Goal: Task Accomplishment & Management: Use online tool/utility

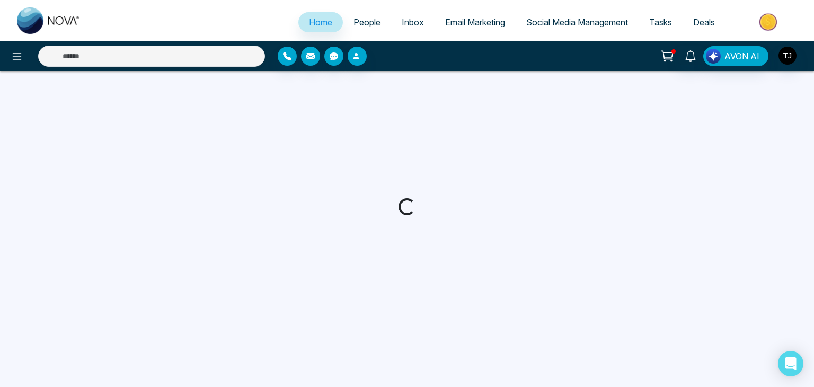
select select "*"
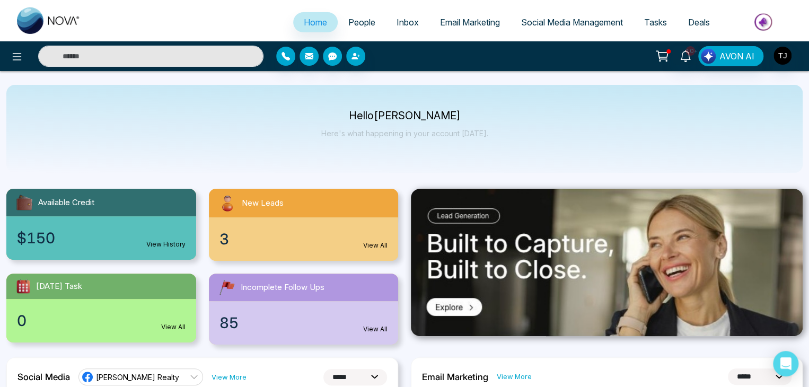
click at [460, 21] on span "Email Marketing" at bounding box center [470, 22] width 60 height 11
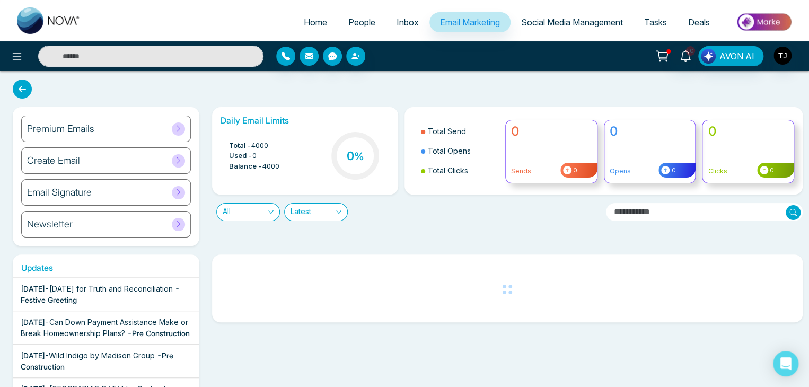
click at [142, 132] on div "Premium Emails" at bounding box center [106, 129] width 170 height 27
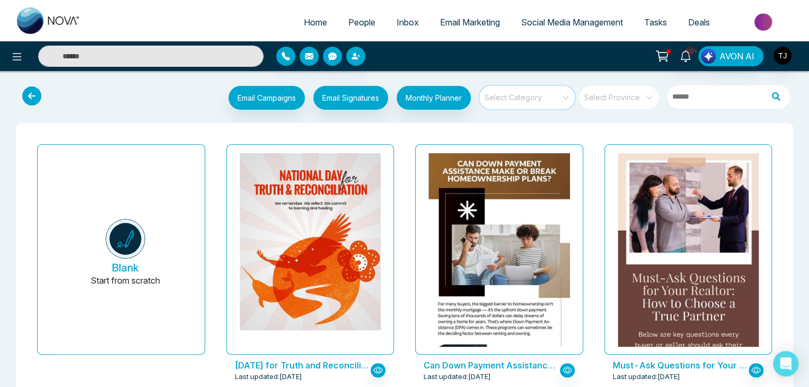
click at [544, 99] on input "search" at bounding box center [523, 94] width 76 height 16
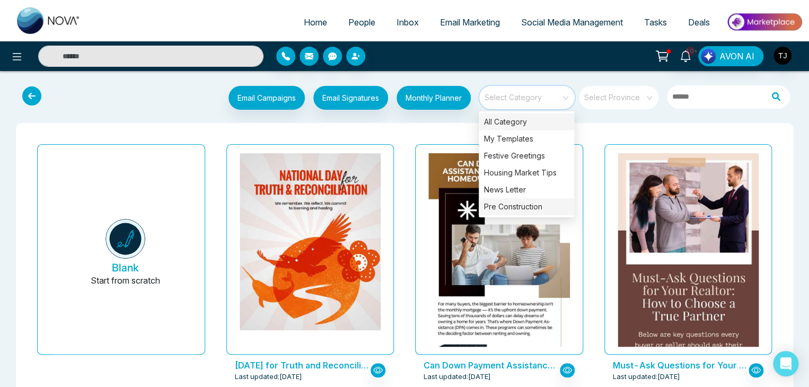
click at [539, 204] on div "Pre Construction" at bounding box center [526, 206] width 95 height 17
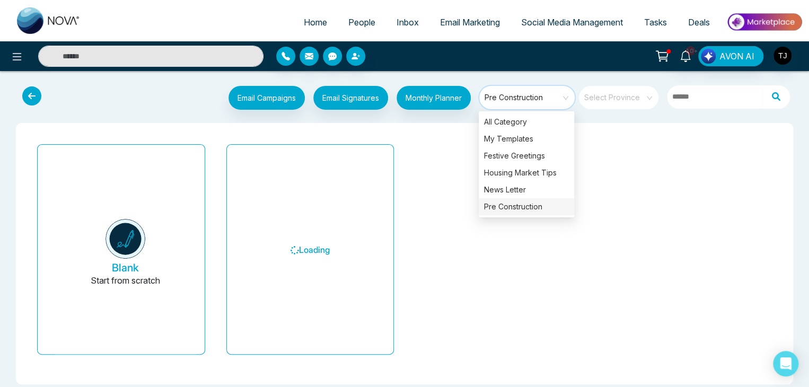
click at [585, 133] on div "Blank Start from scratch Loading" at bounding box center [404, 254] width 760 height 244
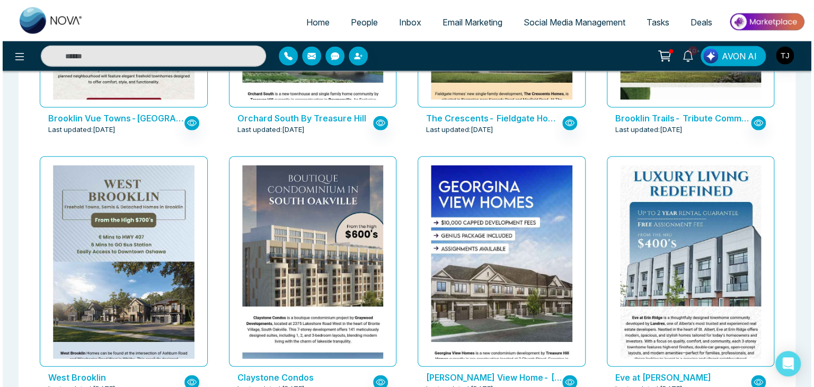
scroll to position [1284, 0]
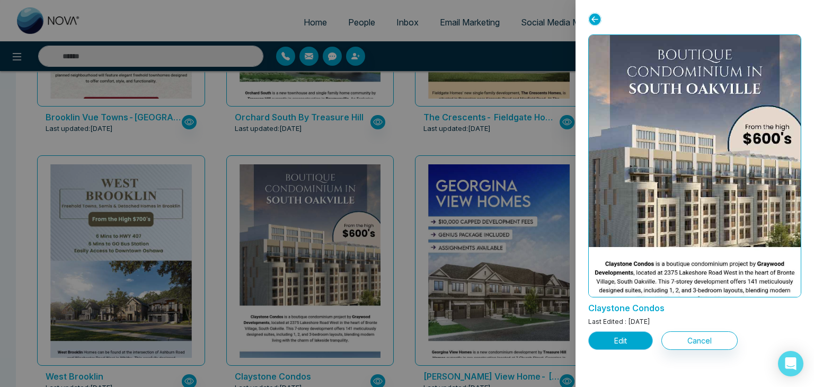
click at [613, 345] on button "Edit" at bounding box center [621, 340] width 65 height 19
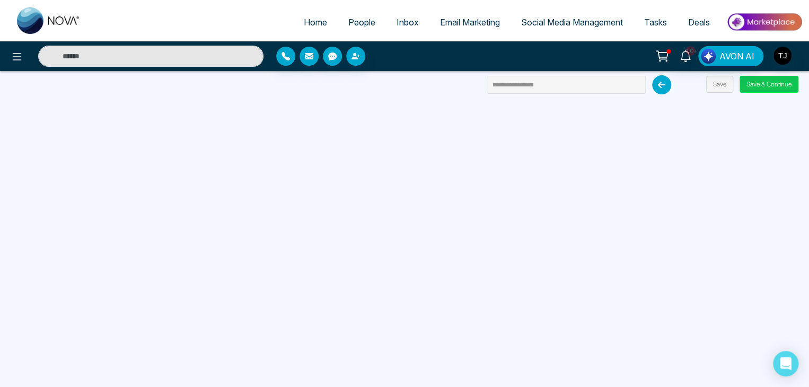
click at [765, 89] on button "Save & Continue" at bounding box center [769, 84] width 59 height 17
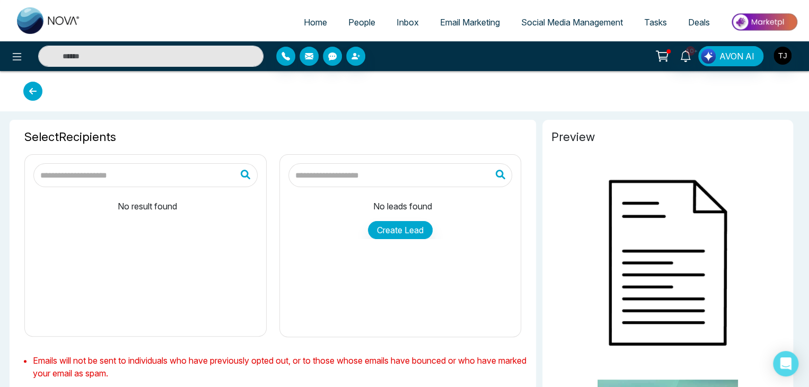
type input "**********"
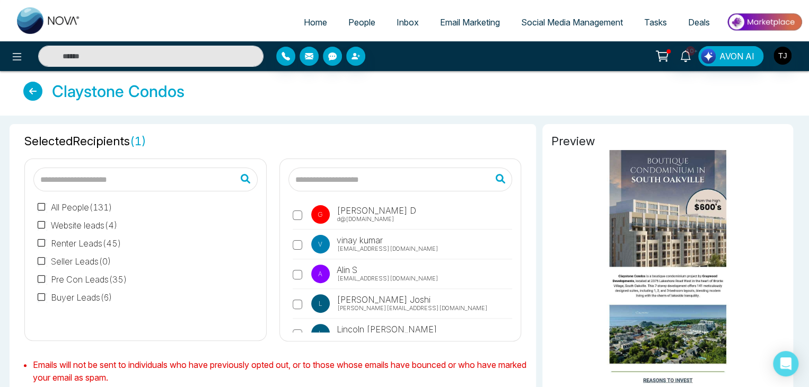
scroll to position [212, 0]
click at [293, 263] on div "H Hardik hardik@peregrine-it.com V Vijay Kumar vijay@mmnovatech.com D Deepak ma…" at bounding box center [403, 290] width 220 height 594
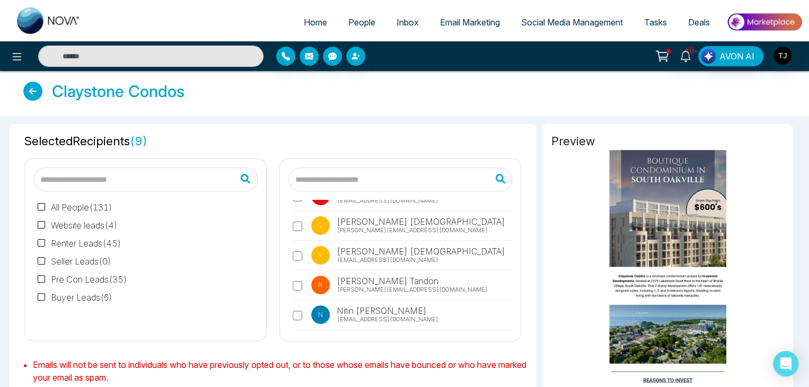
scroll to position [2613, 0]
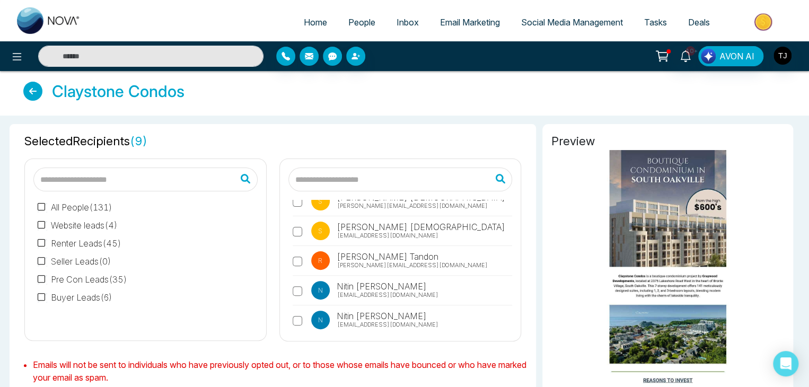
click at [298, 251] on label "R Riyansh Tandon riyansh.remax@gmail.com" at bounding box center [403, 263] width 220 height 24
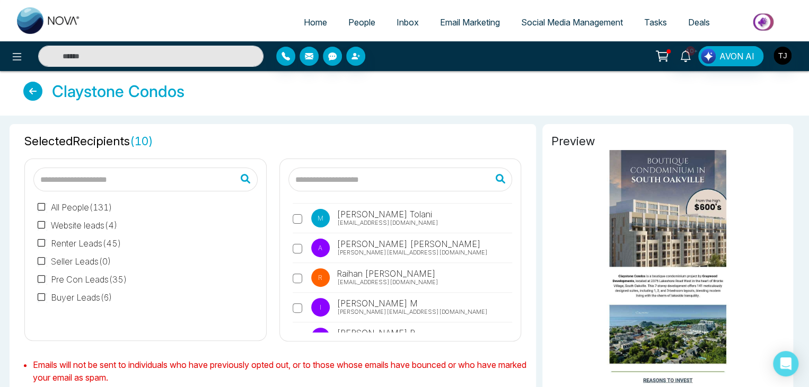
scroll to position [2971, 0]
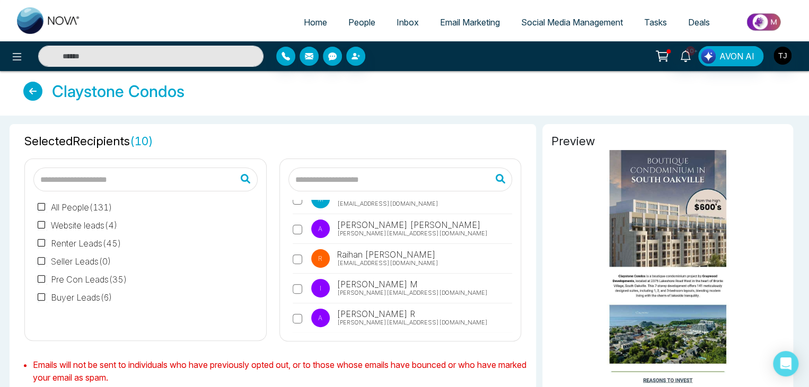
click at [305, 279] on label "I Ishmeet M ishmeet@mmnovatech.com" at bounding box center [403, 291] width 220 height 24
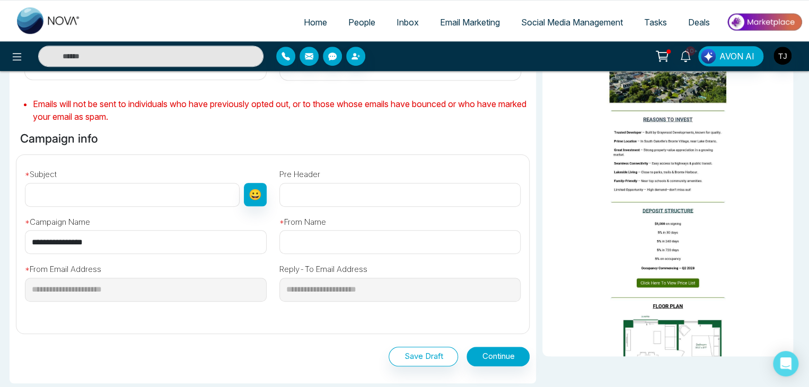
scroll to position [269, 0]
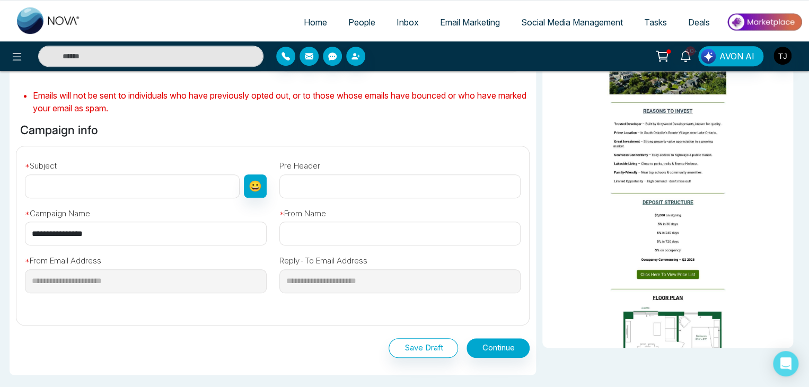
click at [160, 237] on input "**********" at bounding box center [146, 234] width 242 height 24
click at [160, 183] on input "text" at bounding box center [132, 186] width 215 height 24
paste input "**********"
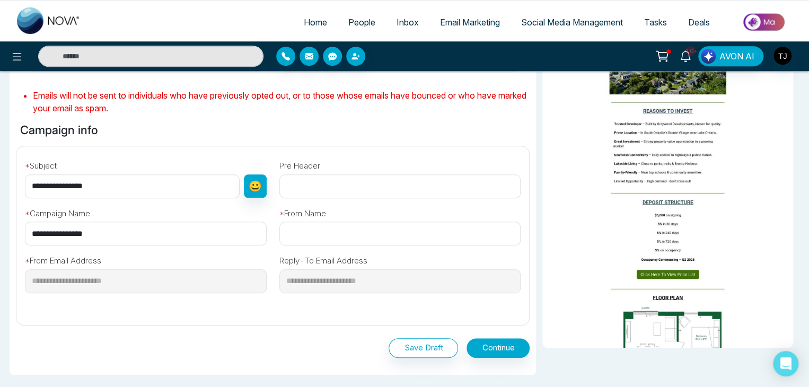
type input "**********"
click at [327, 229] on input "text" at bounding box center [400, 234] width 242 height 24
paste input "**********"
type input "**********"
click at [507, 345] on button "Continue" at bounding box center [498, 348] width 63 height 20
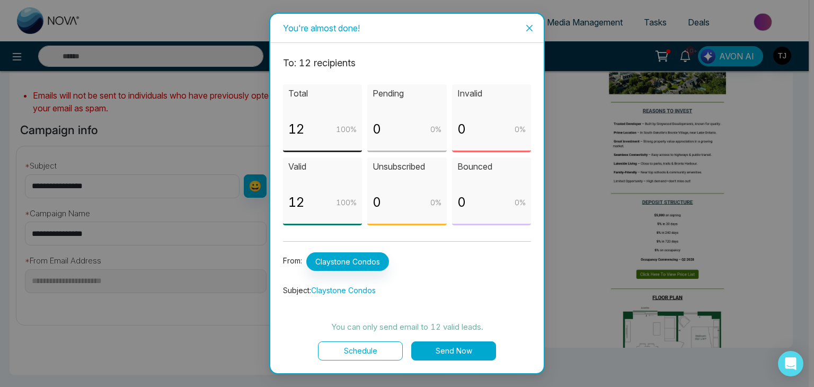
click at [444, 344] on button "Send Now" at bounding box center [453, 350] width 85 height 19
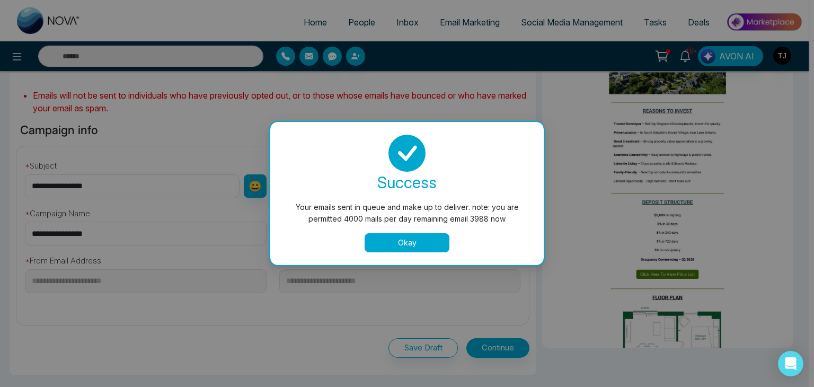
click at [433, 234] on button "Okay" at bounding box center [407, 242] width 85 height 19
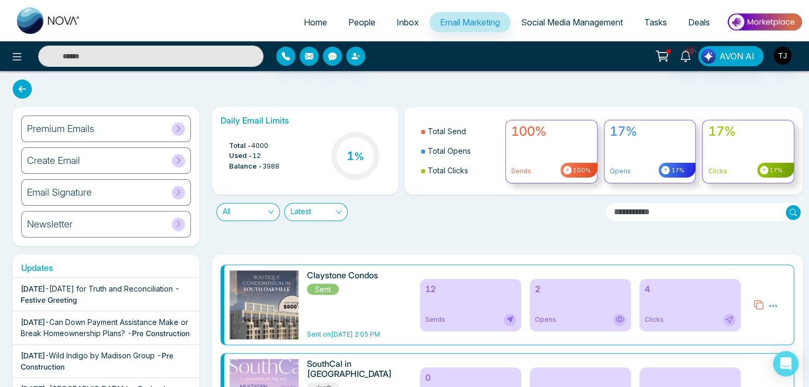
click at [320, 13] on link "Home" at bounding box center [315, 22] width 45 height 20
select select "*"
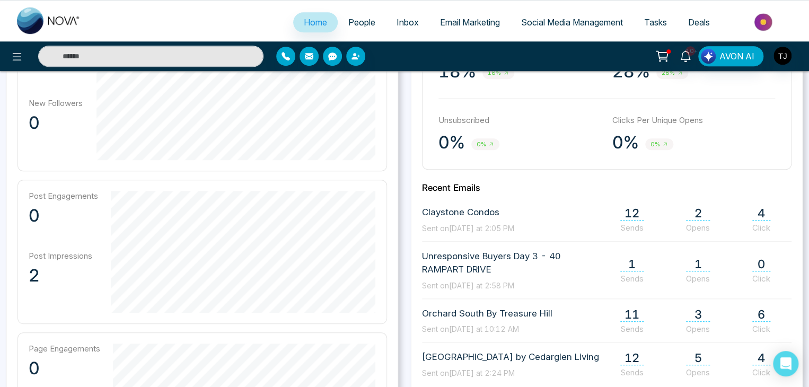
scroll to position [368, 0]
click at [696, 213] on span "2" at bounding box center [698, 212] width 24 height 14
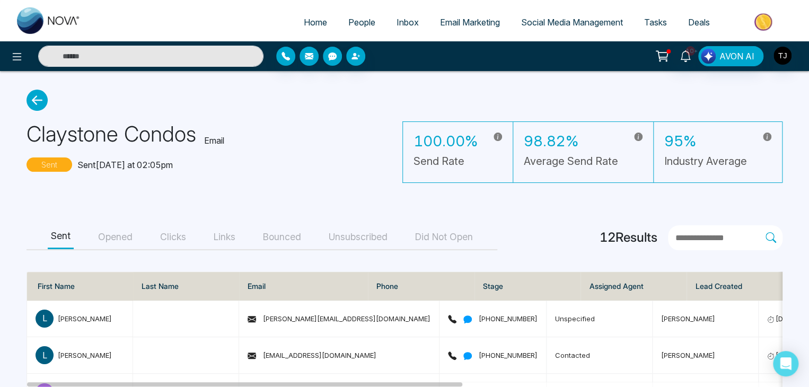
click at [132, 232] on button "Opened" at bounding box center [115, 237] width 41 height 24
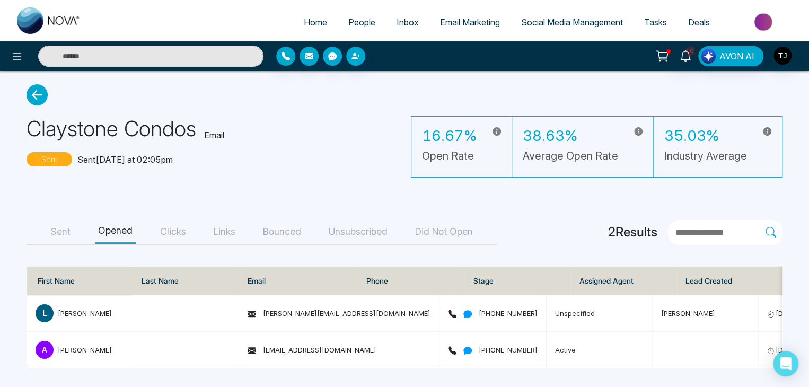
click at [61, 234] on button "Sent" at bounding box center [61, 232] width 26 height 24
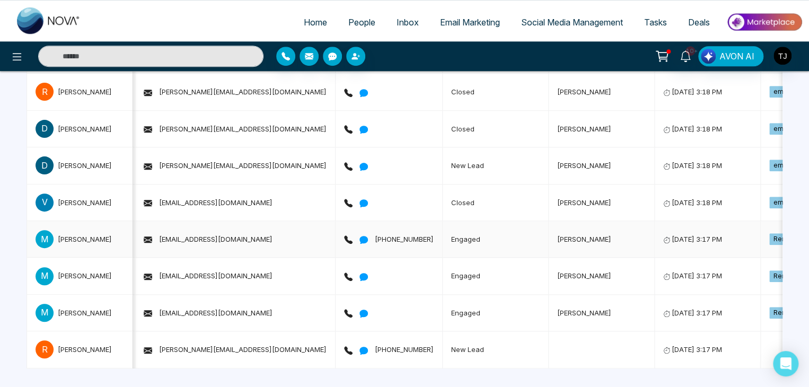
scroll to position [0, 150]
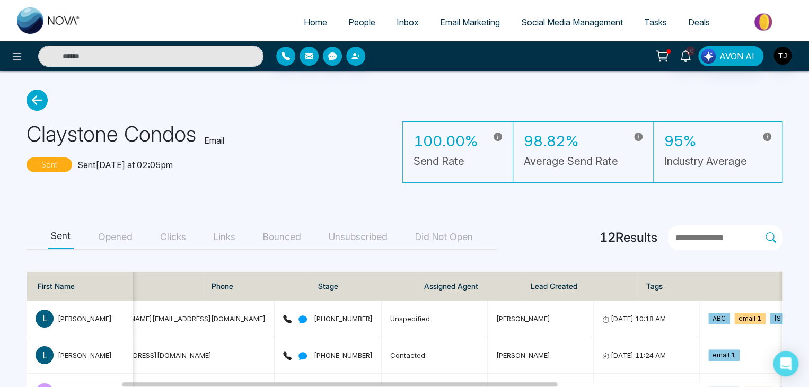
click at [45, 92] on icon at bounding box center [37, 100] width 21 height 21
select select "*"
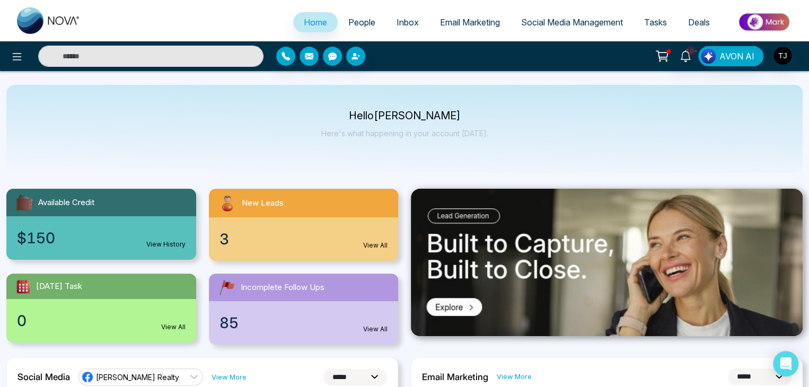
click at [361, 25] on span "People" at bounding box center [361, 22] width 27 height 11
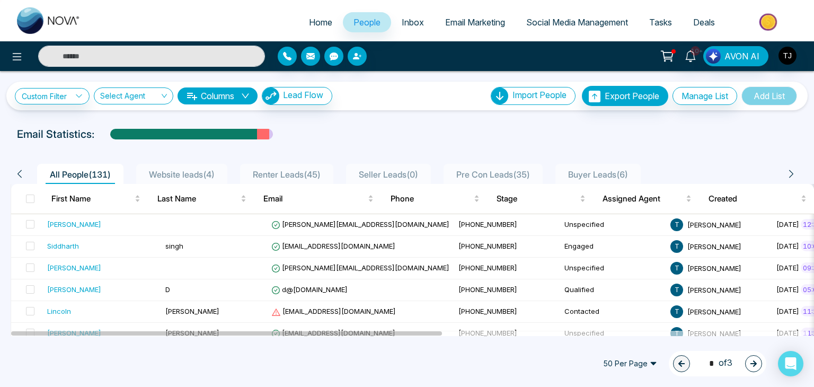
click at [405, 23] on span "Inbox" at bounding box center [413, 22] width 22 height 11
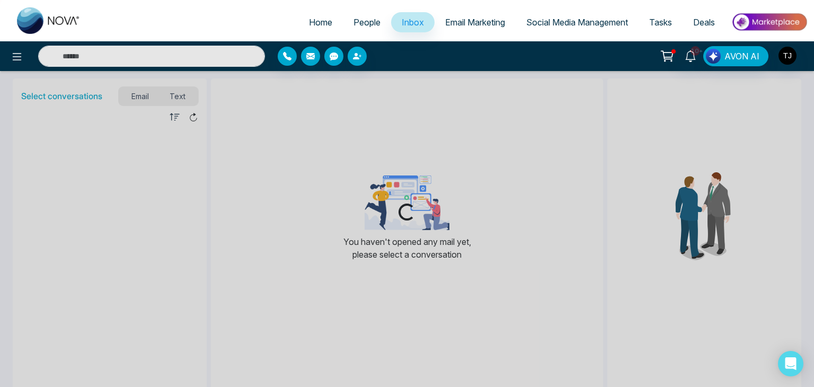
click at [445, 24] on span "Email Marketing" at bounding box center [475, 22] width 60 height 11
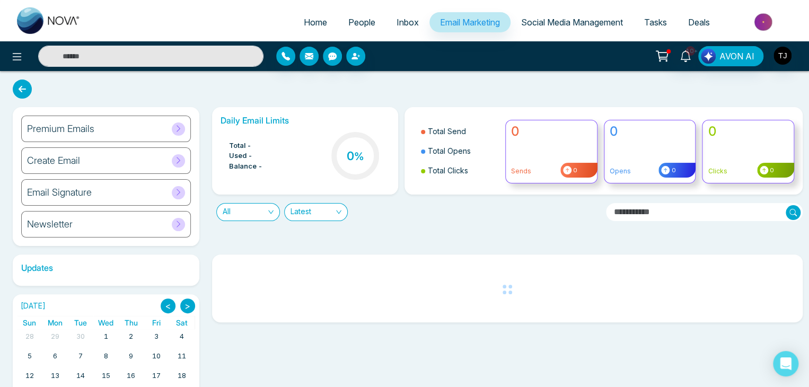
click at [594, 33] on li "Social Media Management" at bounding box center [572, 23] width 123 height 22
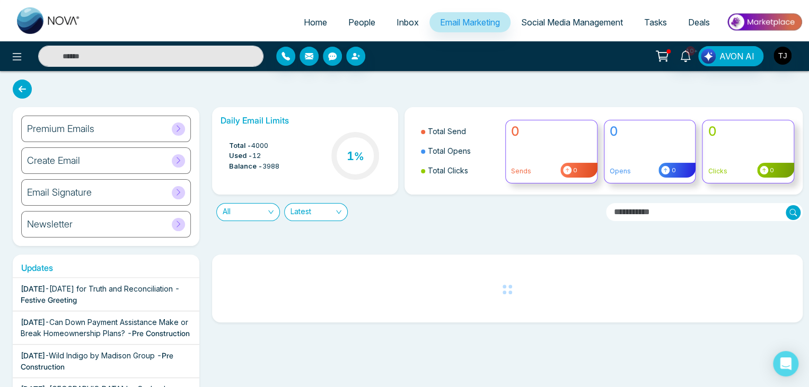
click at [547, 22] on span "Social Media Management" at bounding box center [572, 22] width 102 height 11
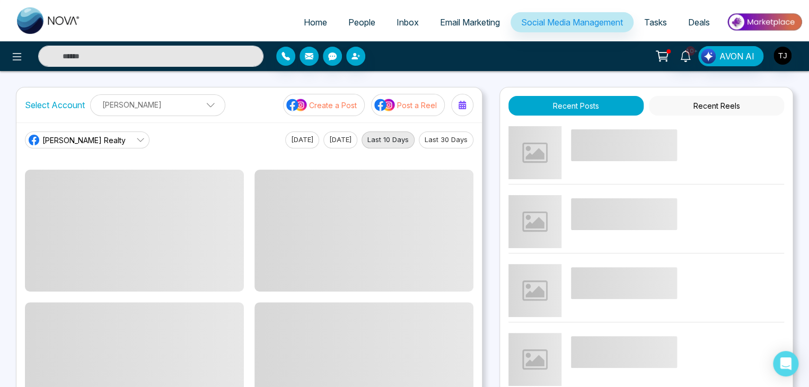
click at [325, 20] on link "Home" at bounding box center [315, 22] width 45 height 20
select select "*"
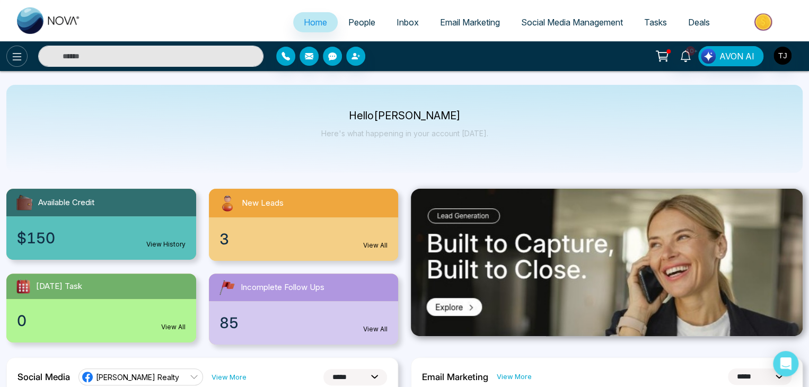
click at [21, 61] on icon at bounding box center [17, 56] width 13 height 13
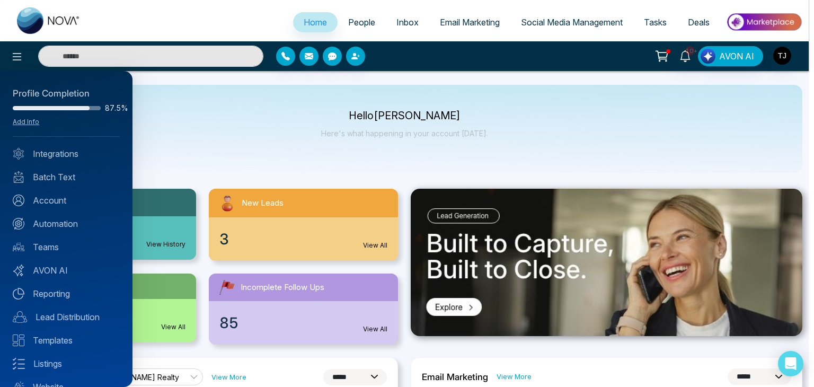
click at [222, 141] on div at bounding box center [407, 193] width 814 height 387
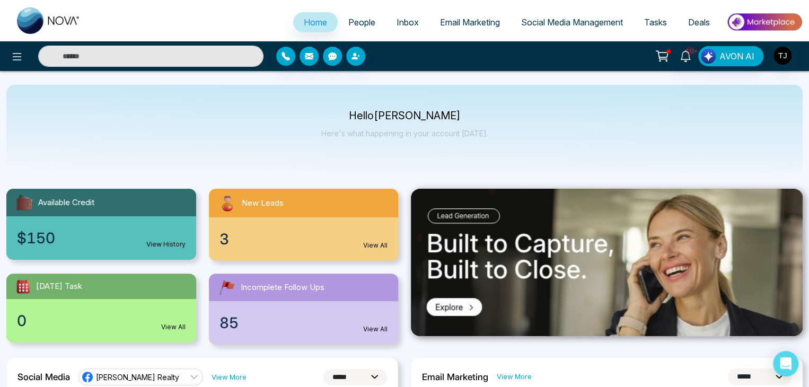
click at [364, 26] on span "People" at bounding box center [361, 22] width 27 height 11
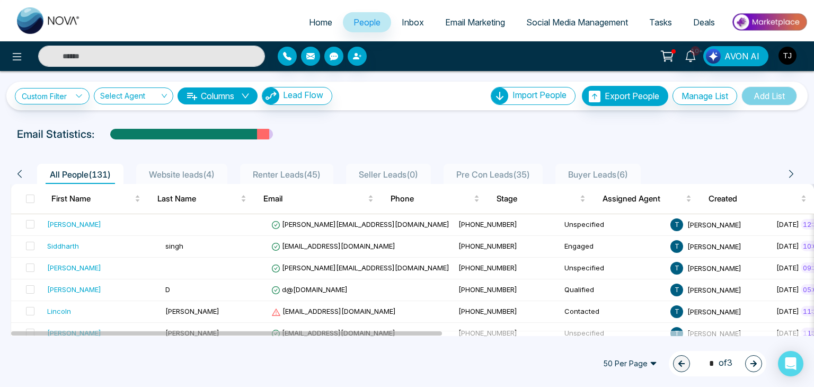
click at [414, 22] on span "Inbox" at bounding box center [413, 22] width 22 height 11
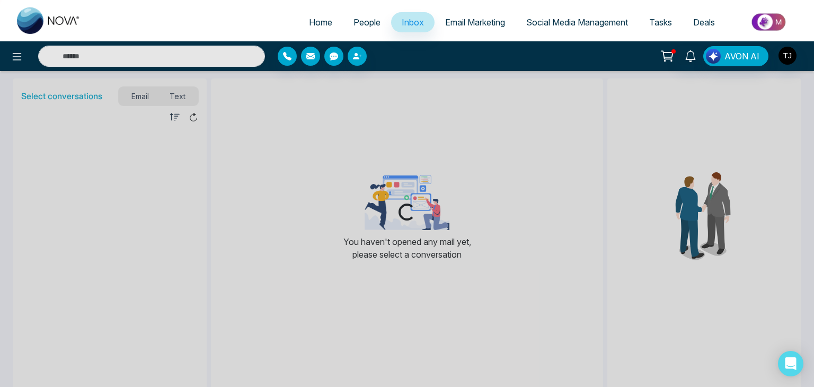
click at [463, 23] on span "Email Marketing" at bounding box center [475, 22] width 60 height 11
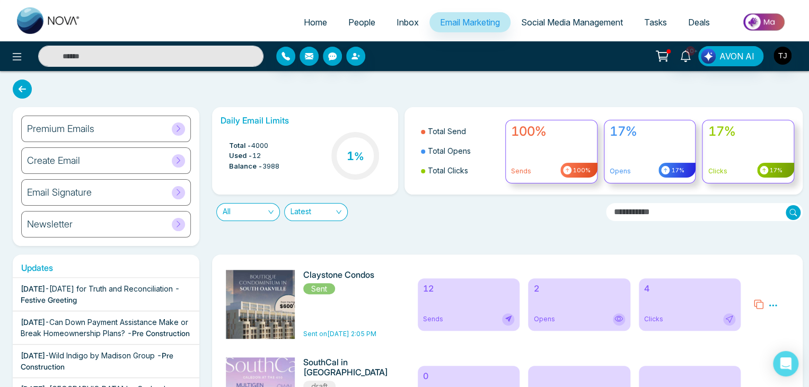
click at [551, 26] on span "Social Media Management" at bounding box center [572, 22] width 102 height 11
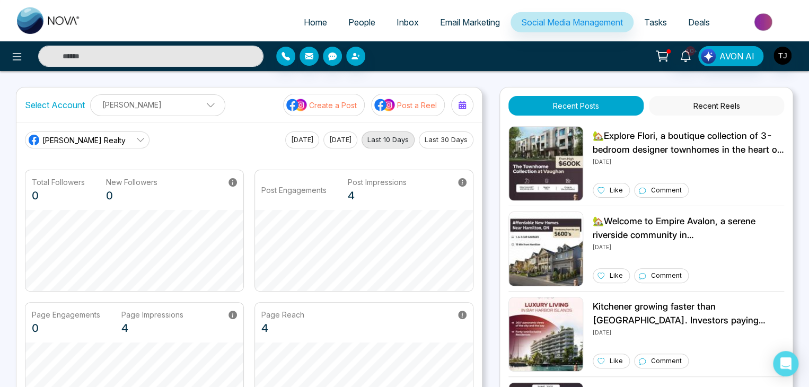
click at [647, 21] on span "Tasks" at bounding box center [655, 22] width 23 height 11
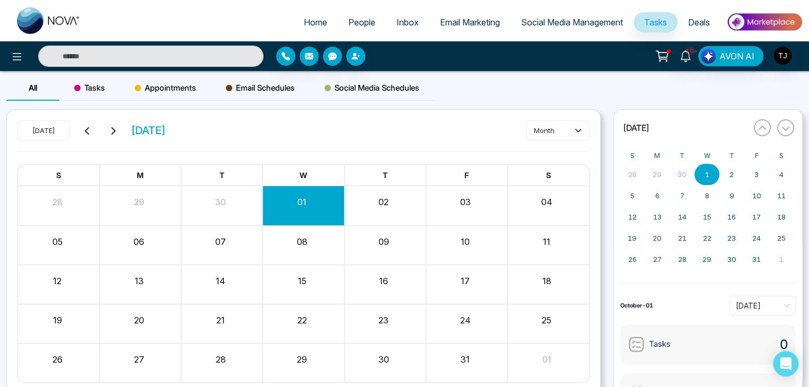
click at [688, 27] on span "Deals" at bounding box center [699, 22] width 22 height 11
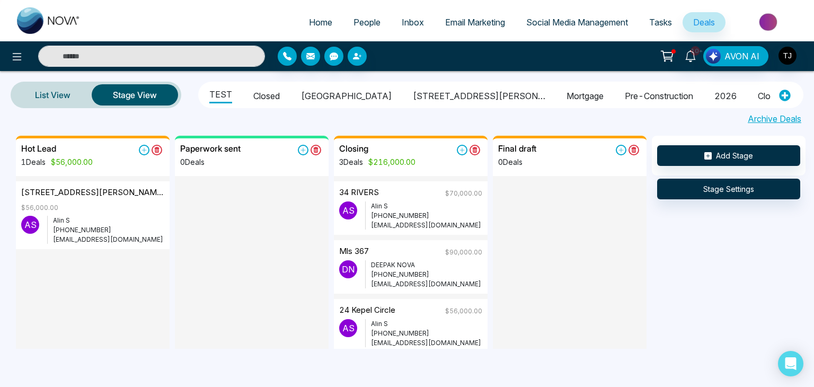
click at [758, 32] on img at bounding box center [769, 22] width 77 height 24
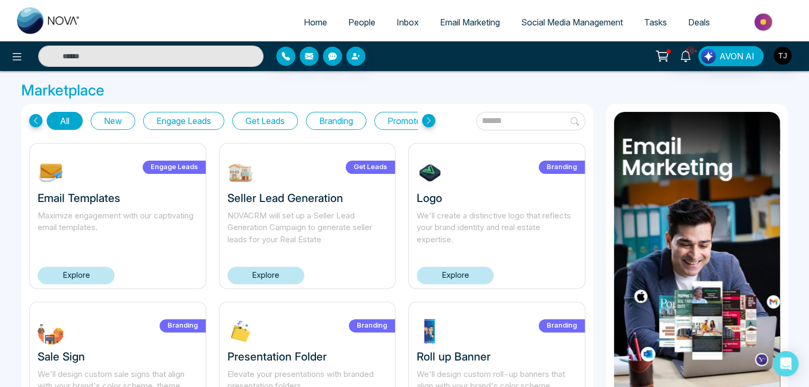
click at [312, 20] on span "Home" at bounding box center [315, 22] width 23 height 11
select select "*"
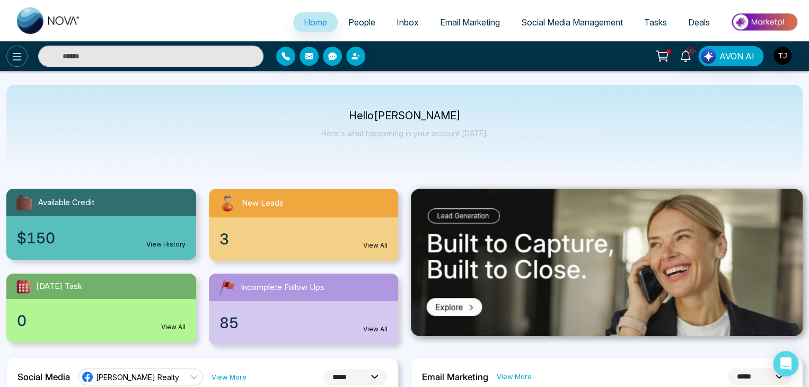
click at [23, 57] on button at bounding box center [16, 56] width 21 height 21
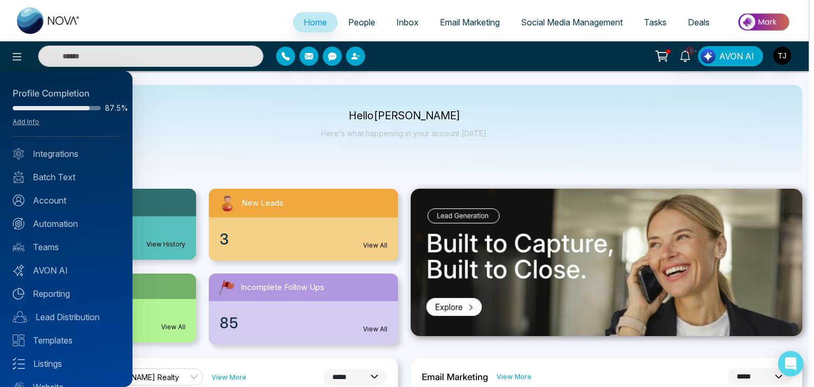
click at [290, 121] on div at bounding box center [407, 193] width 814 height 387
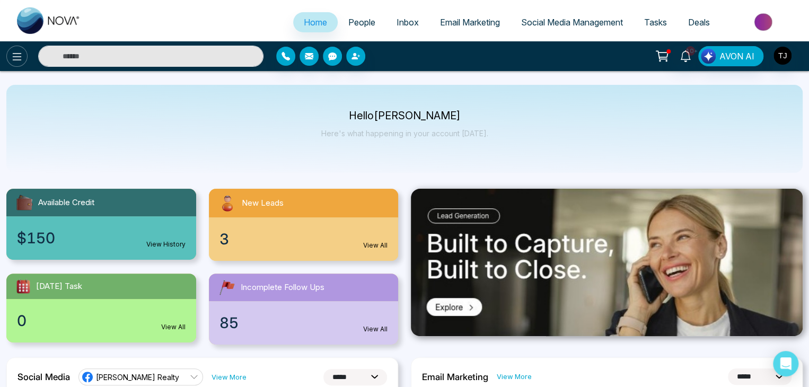
click at [15, 53] on icon at bounding box center [17, 56] width 9 height 7
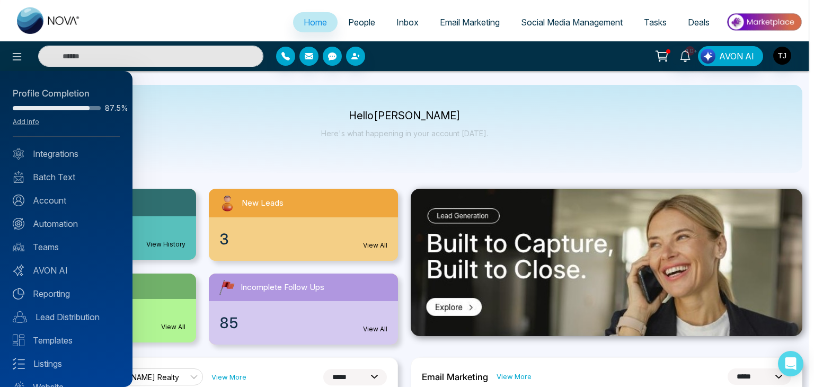
click at [259, 132] on div at bounding box center [407, 193] width 814 height 387
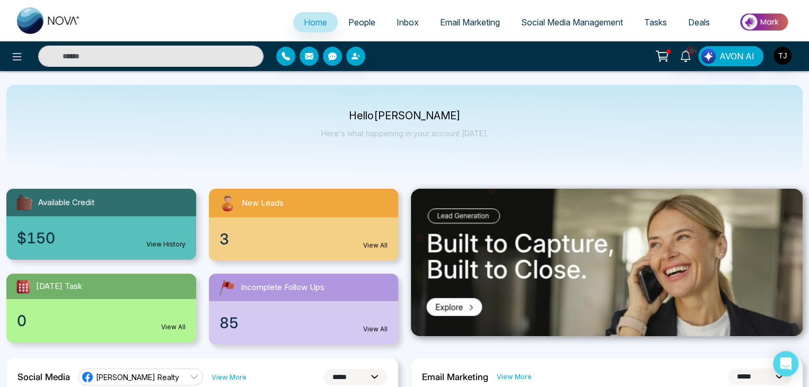
click at [455, 141] on div "Hello [PERSON_NAME] Here's what happening in your account [DATE]." at bounding box center [404, 128] width 167 height 35
click at [483, 134] on p "Here's what happening in your account [DATE]." at bounding box center [404, 133] width 167 height 9
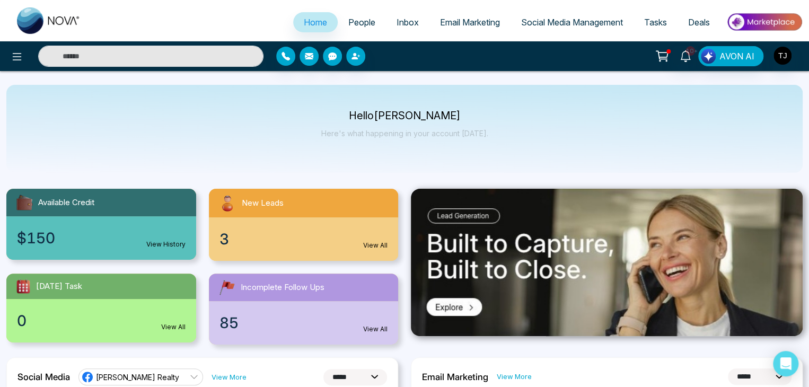
click at [360, 22] on span "People" at bounding box center [361, 22] width 27 height 11
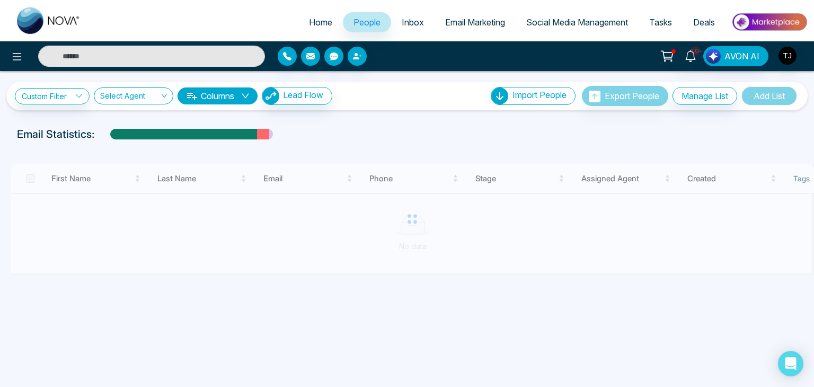
click at [393, 27] on link "Inbox" at bounding box center [412, 22] width 43 height 20
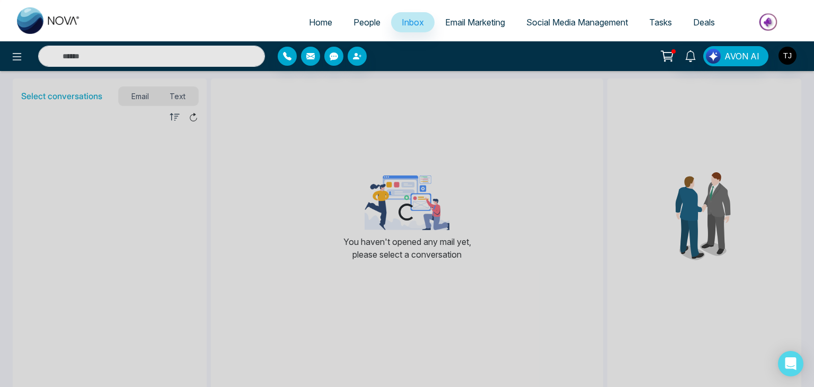
click at [327, 24] on link "Home" at bounding box center [321, 22] width 45 height 20
select select "*"
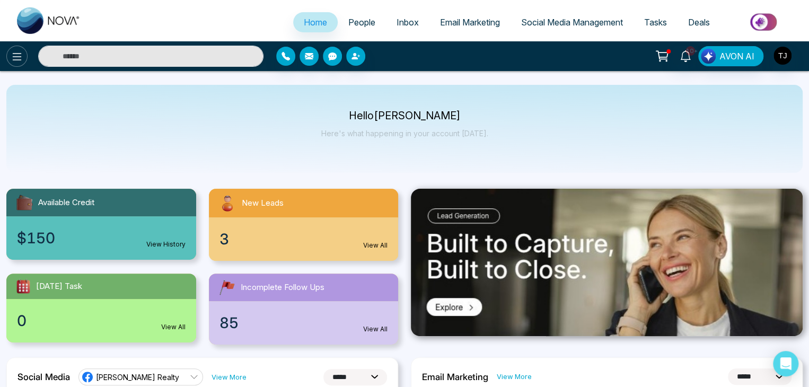
click at [14, 65] on button at bounding box center [16, 56] width 21 height 21
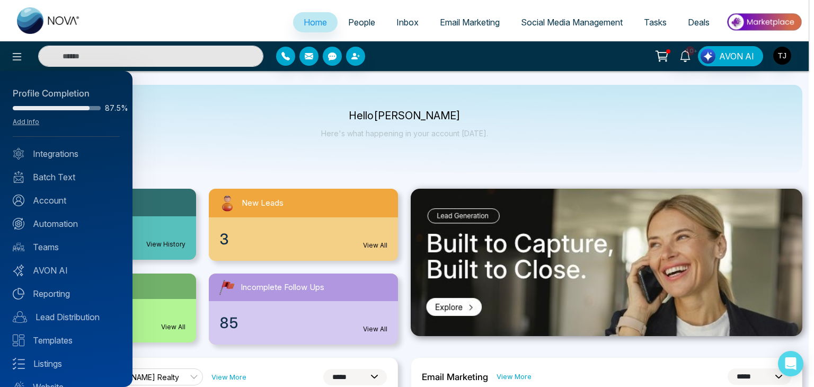
click at [208, 155] on div at bounding box center [407, 193] width 814 height 387
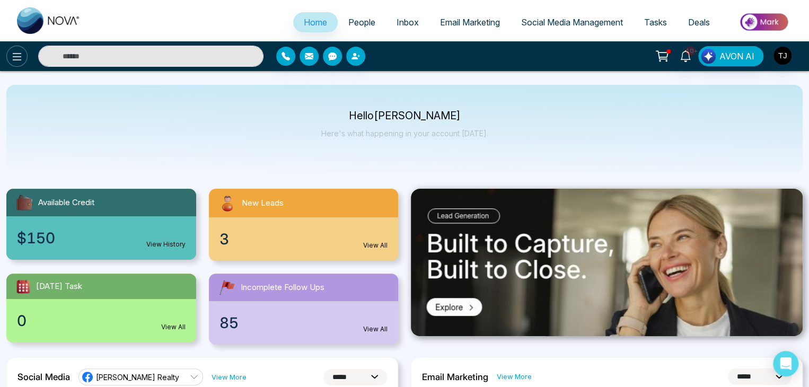
click at [21, 59] on icon at bounding box center [17, 56] width 9 height 7
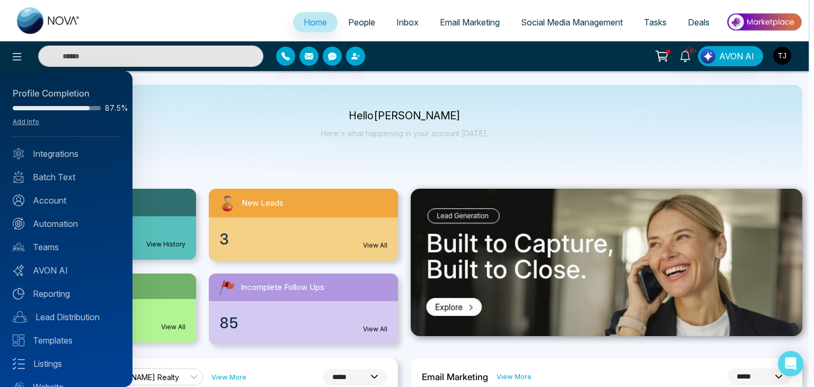
click at [151, 171] on div at bounding box center [407, 193] width 814 height 387
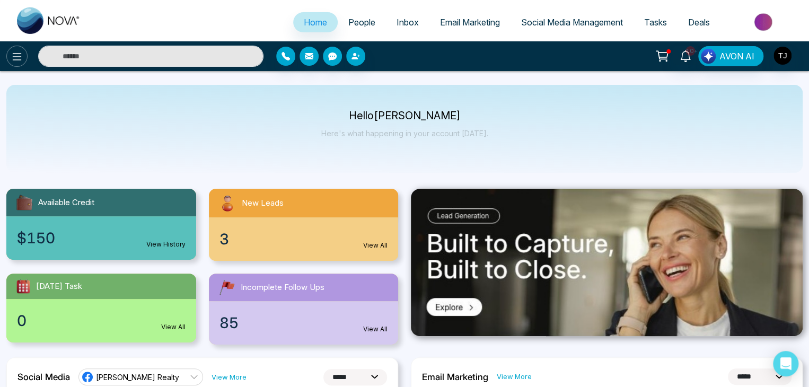
click at [22, 64] on button at bounding box center [16, 56] width 21 height 21
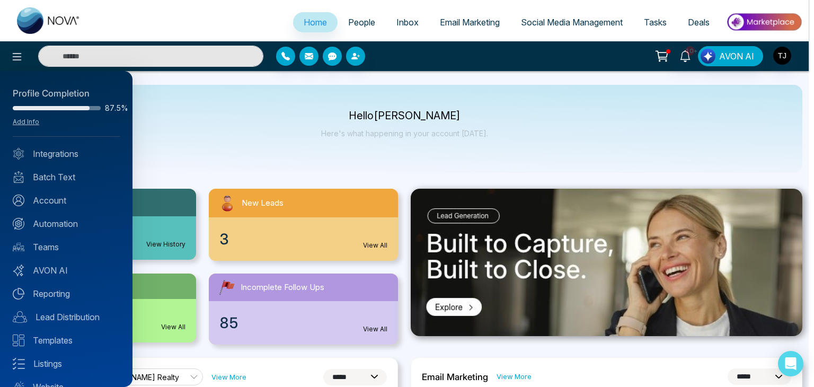
click at [208, 144] on div at bounding box center [407, 193] width 814 height 387
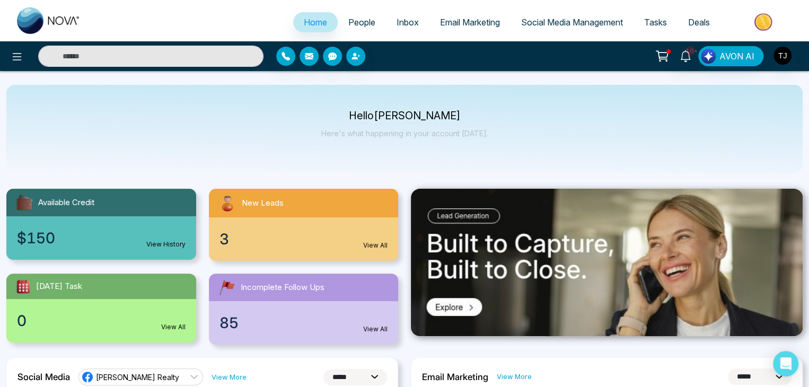
click at [358, 16] on link "People" at bounding box center [362, 22] width 48 height 20
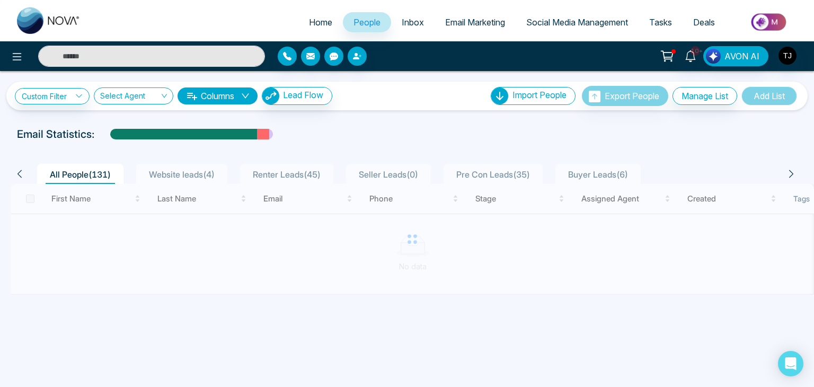
click at [329, 24] on link "Home" at bounding box center [321, 22] width 45 height 20
select select "*"
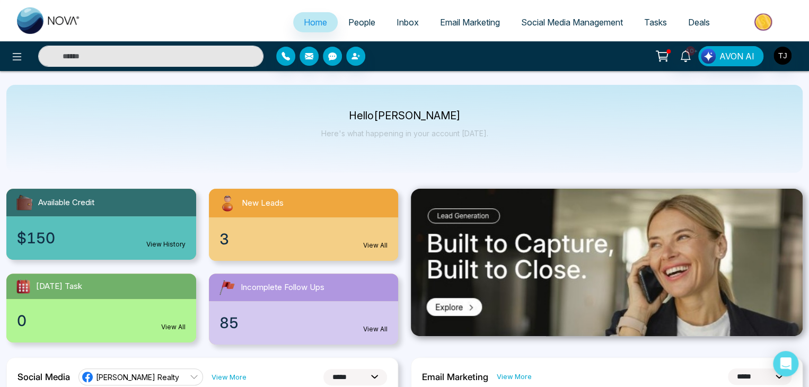
click at [23, 67] on div "10+ AVON AI" at bounding box center [404, 56] width 809 height 30
click at [19, 59] on icon at bounding box center [17, 56] width 13 height 13
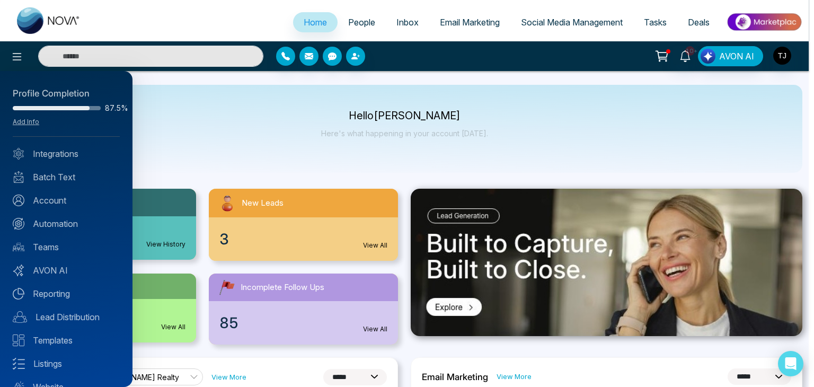
click at [214, 119] on div at bounding box center [407, 193] width 814 height 387
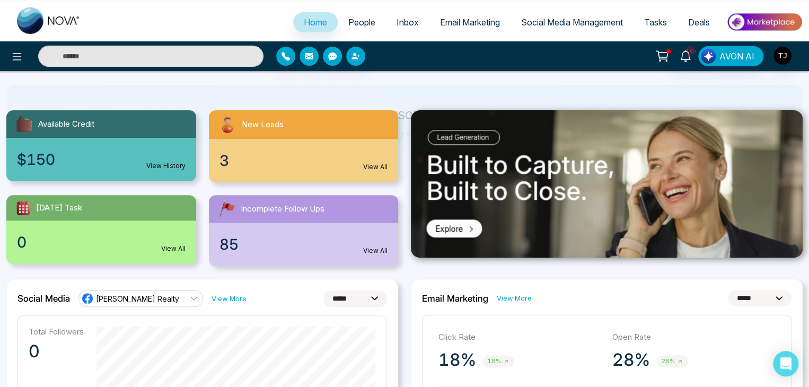
scroll to position [80, 0]
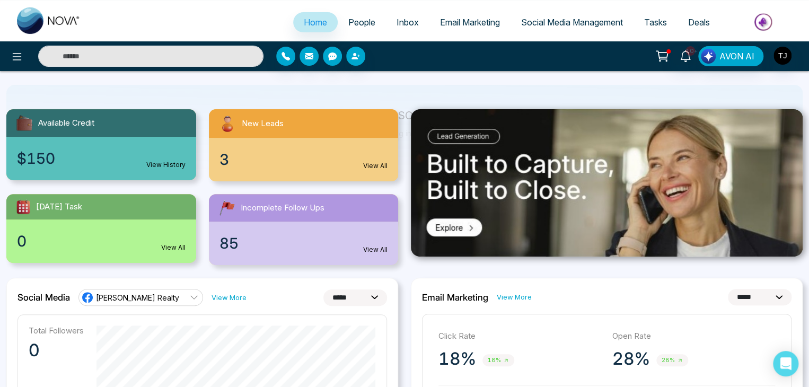
click at [190, 297] on icon at bounding box center [194, 297] width 8 height 8
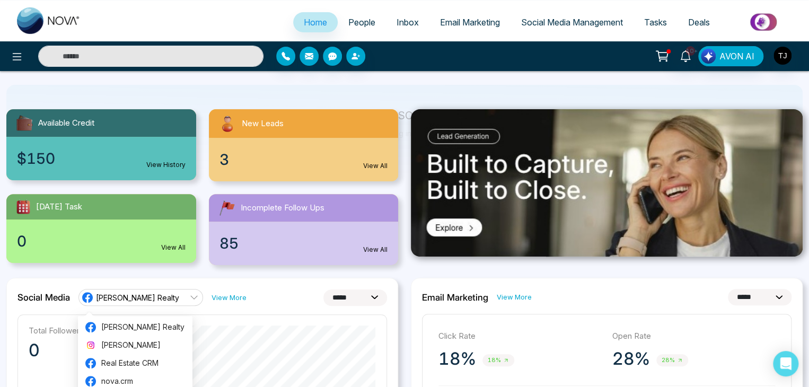
click at [190, 297] on icon at bounding box center [194, 297] width 8 height 8
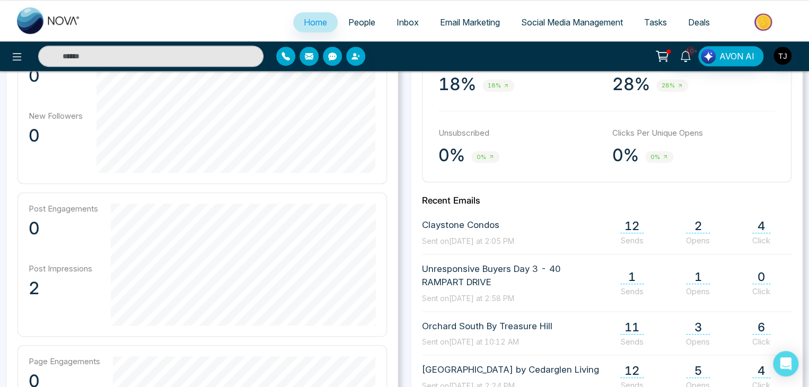
scroll to position [353, 0]
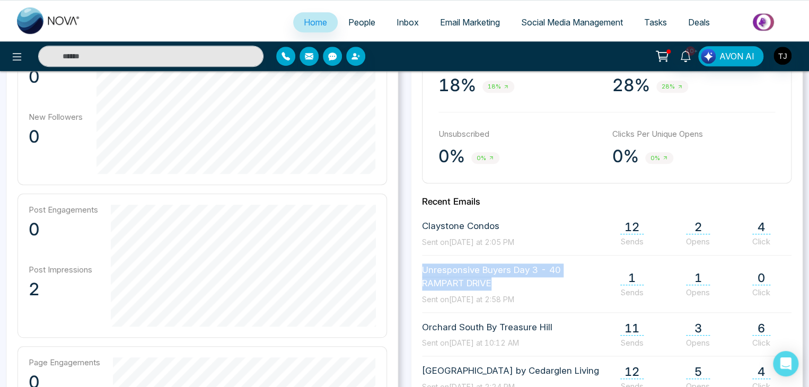
drag, startPoint x: 422, startPoint y: 267, endPoint x: 528, endPoint y: 279, distance: 106.7
click at [528, 279] on span "Unresponsive Buyers Day 3 - 40 RAMPART DRIVE" at bounding box center [513, 277] width 182 height 27
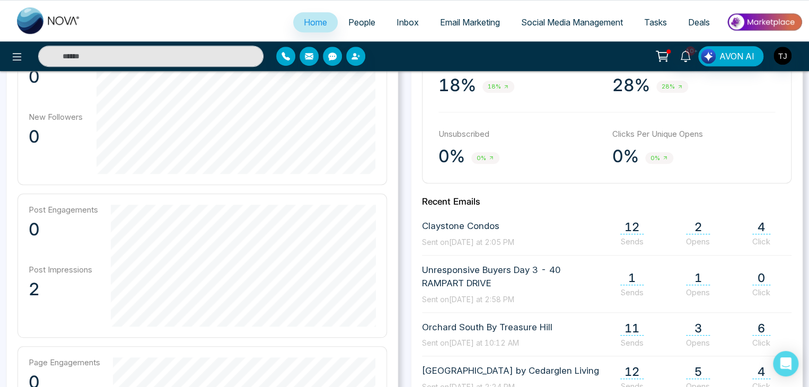
scroll to position [331, 0]
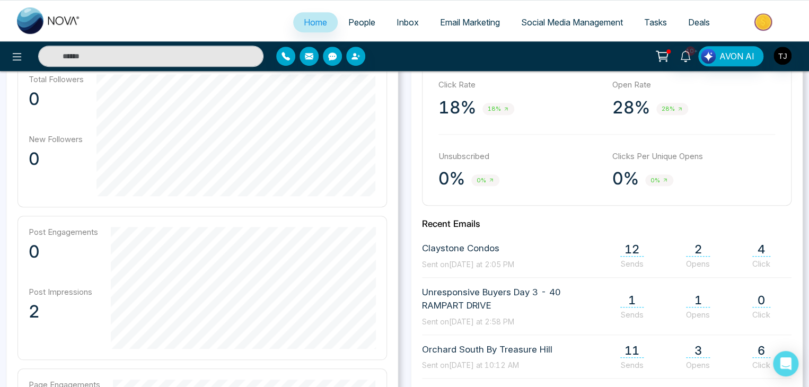
click at [475, 223] on h2 "Recent Emails" at bounding box center [607, 223] width 370 height 11
click at [435, 226] on h2 "Recent Emails" at bounding box center [607, 223] width 370 height 11
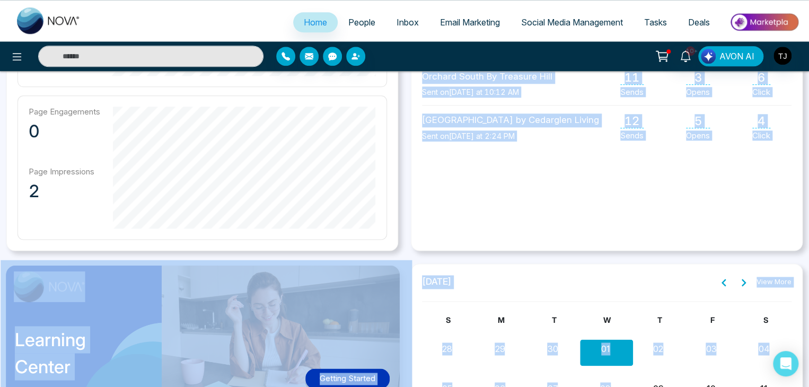
scroll to position [630, 0]
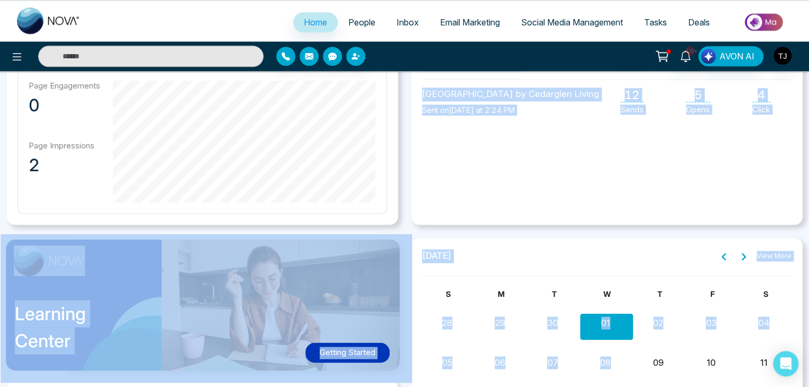
drag, startPoint x: 421, startPoint y: 223, endPoint x: 577, endPoint y: 200, distance: 157.6
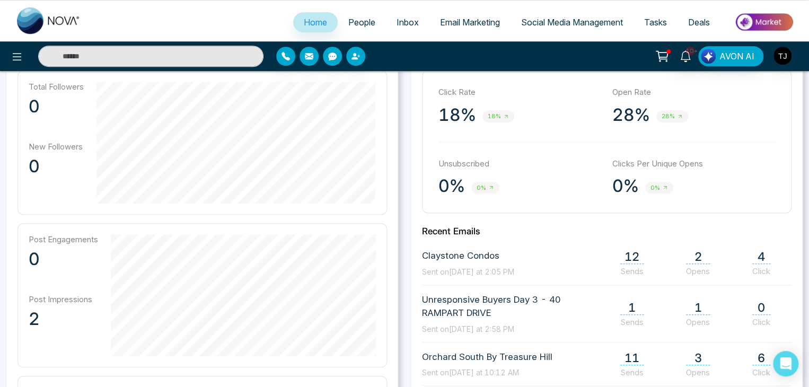
scroll to position [322, 0]
click at [498, 263] on span "Claystone Condos" at bounding box center [468, 258] width 92 height 14
click at [495, 260] on span "Claystone Condos" at bounding box center [468, 258] width 92 height 14
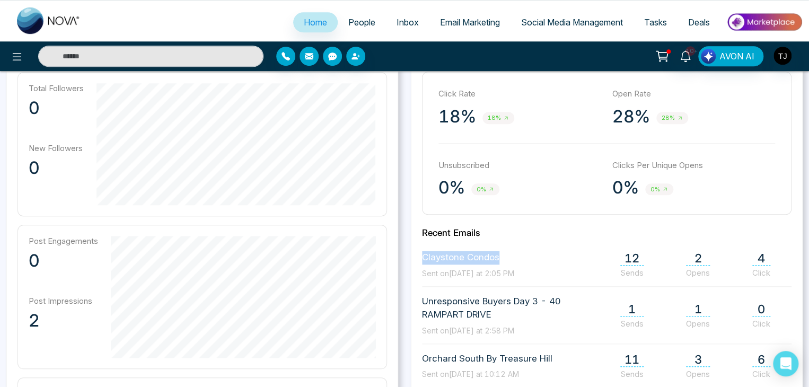
click at [495, 260] on span "Claystone Condos" at bounding box center [468, 258] width 92 height 14
click at [519, 221] on div "**********" at bounding box center [607, 284] width 392 height 497
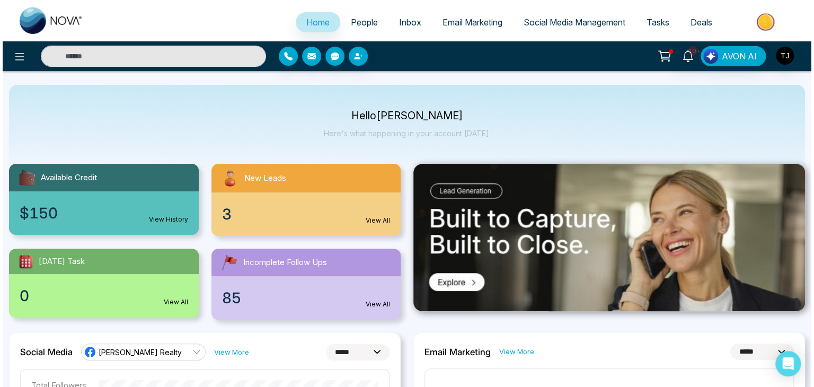
scroll to position [0, 0]
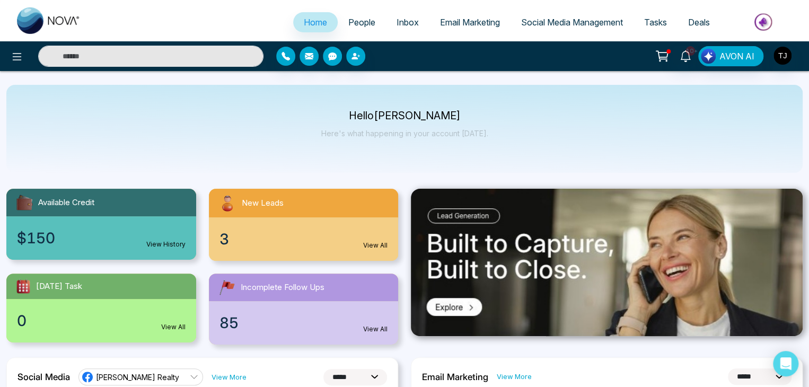
click at [359, 26] on span "People" at bounding box center [361, 22] width 27 height 11
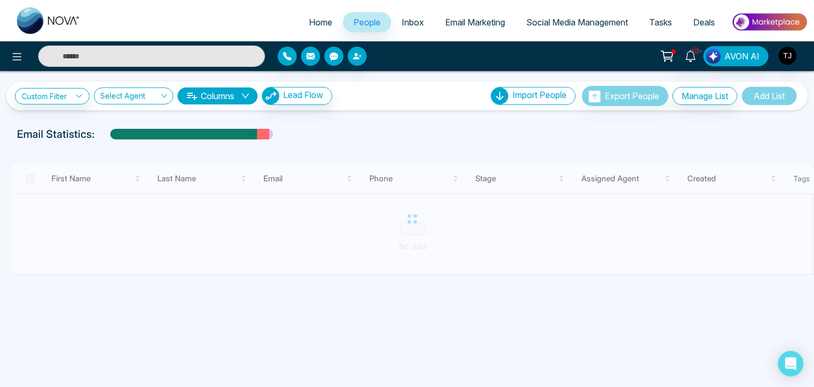
click at [411, 28] on link "Inbox" at bounding box center [412, 22] width 43 height 20
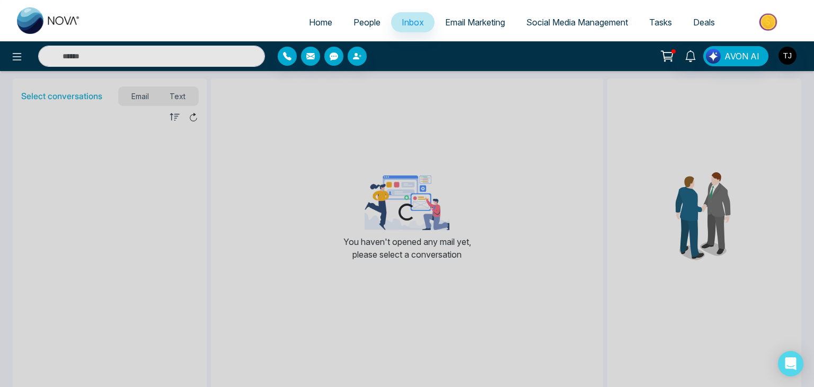
click at [477, 23] on span "Email Marketing" at bounding box center [475, 22] width 60 height 11
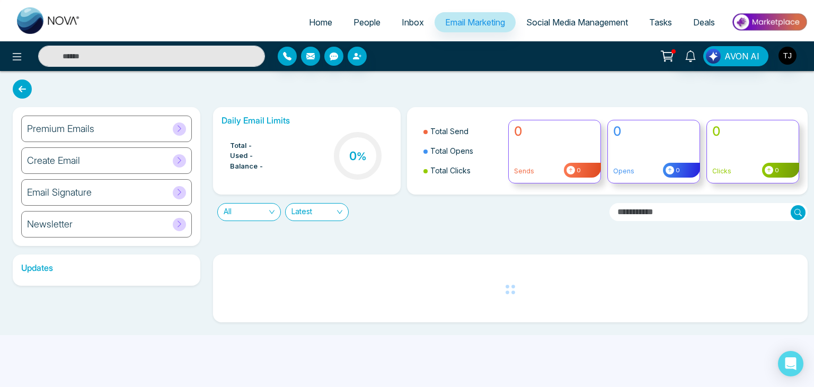
click at [585, 15] on link "Social Media Management" at bounding box center [577, 22] width 123 height 20
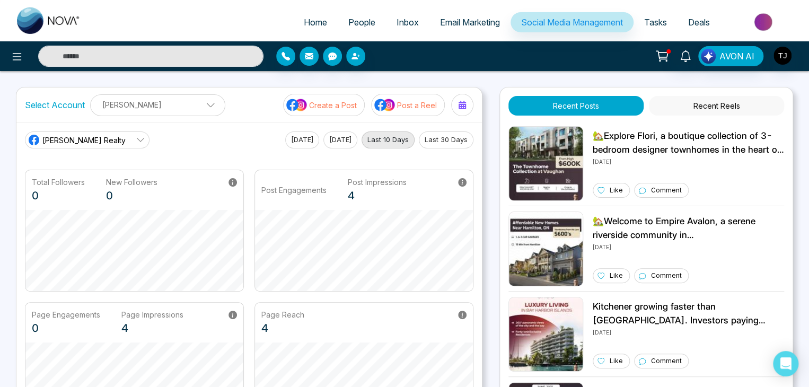
click at [651, 17] on span "Tasks" at bounding box center [655, 22] width 23 height 11
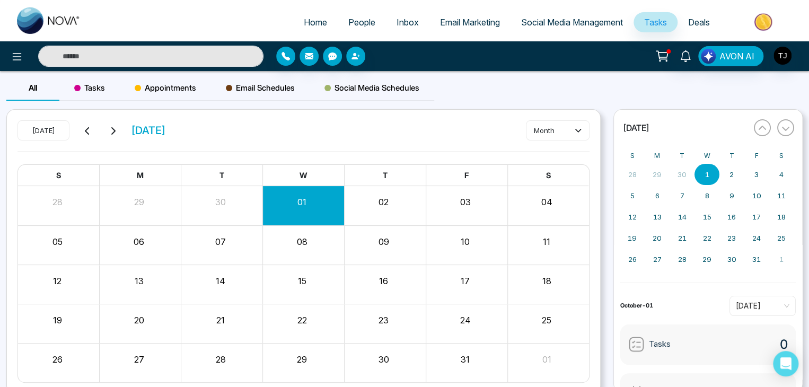
click at [706, 18] on span "Deals" at bounding box center [699, 22] width 22 height 11
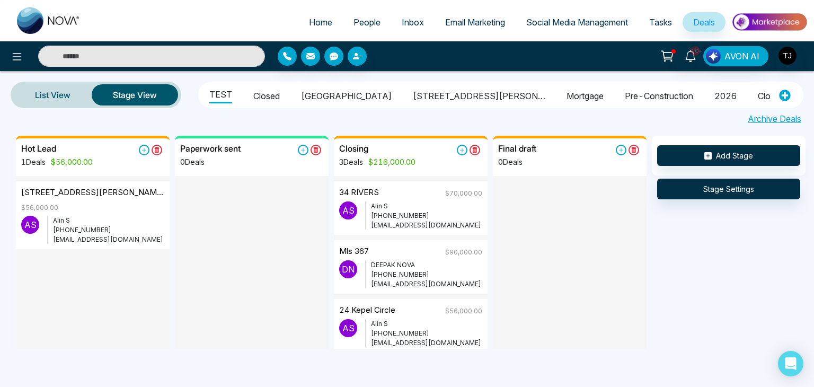
click at [309, 25] on span "Home" at bounding box center [320, 22] width 23 height 11
select select "*"
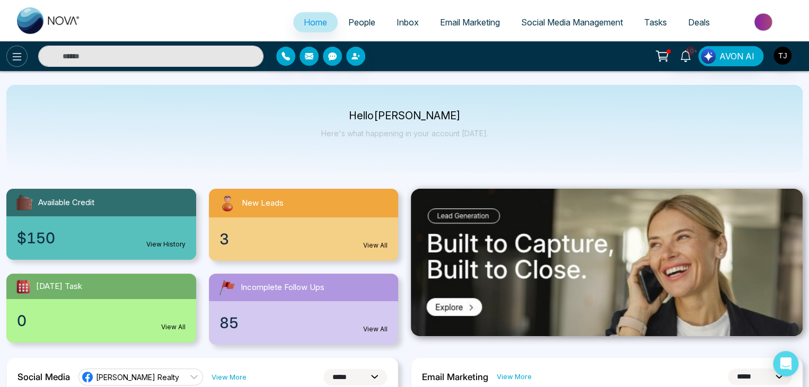
click at [19, 61] on icon at bounding box center [17, 56] width 13 height 13
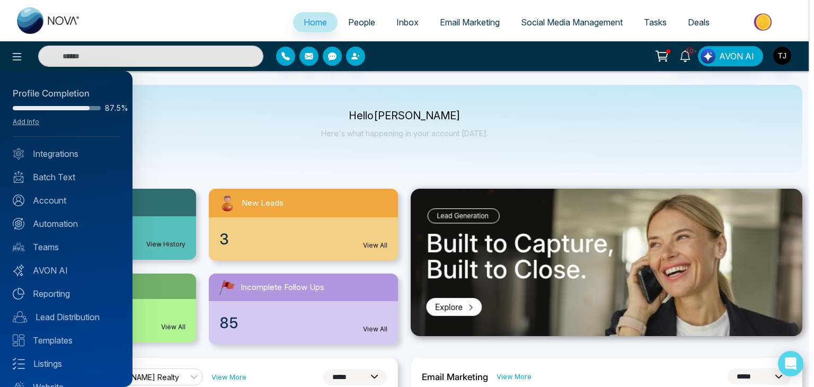
click at [170, 145] on div at bounding box center [407, 193] width 814 height 387
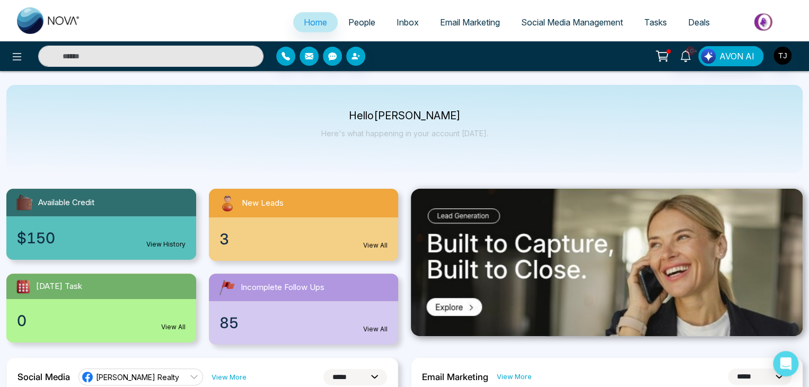
click at [470, 27] on span "Email Marketing" at bounding box center [470, 22] width 60 height 11
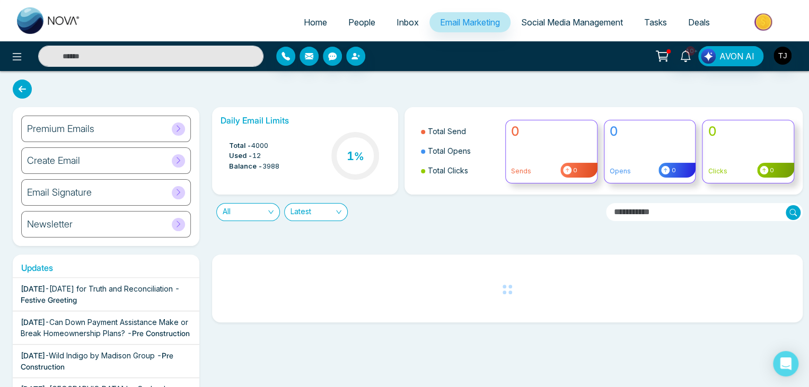
click at [407, 29] on link "Inbox" at bounding box center [407, 22] width 43 height 20
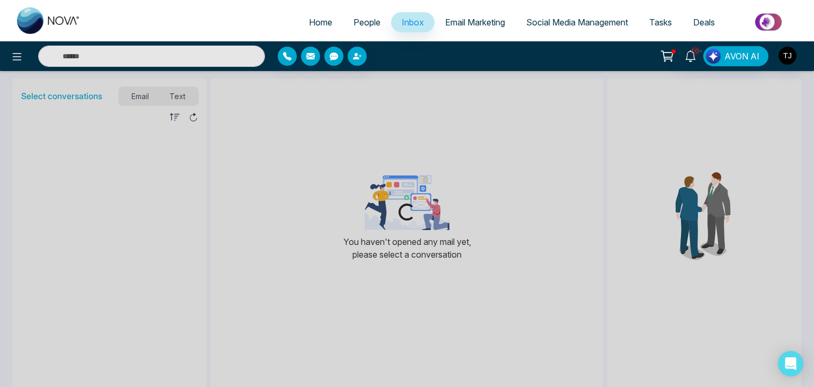
click at [370, 26] on span "People" at bounding box center [367, 22] width 27 height 11
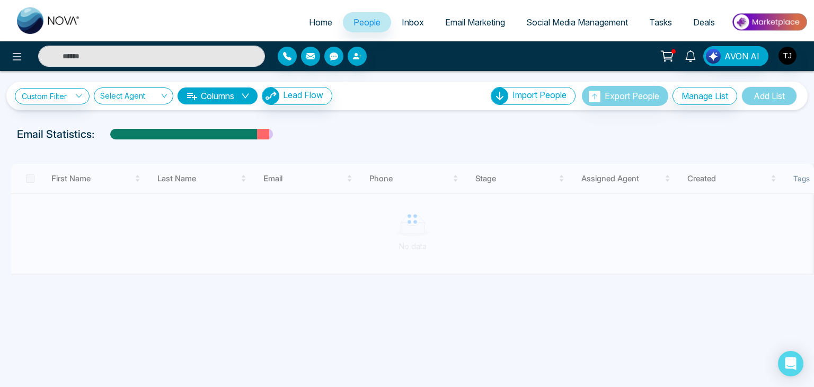
click at [402, 20] on span "Inbox" at bounding box center [413, 22] width 22 height 11
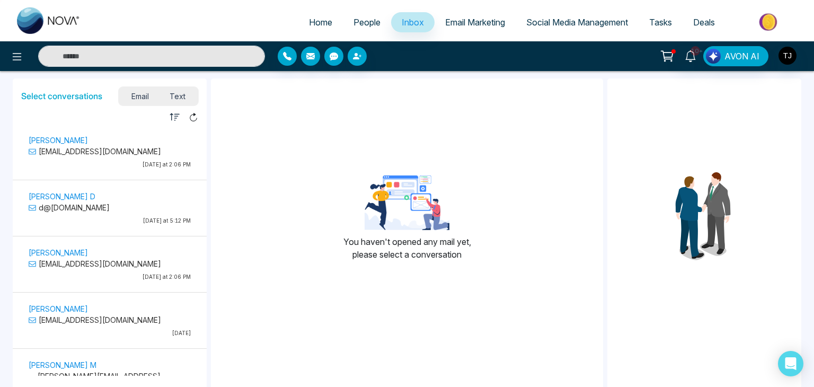
click at [453, 31] on link "Email Marketing" at bounding box center [475, 22] width 81 height 20
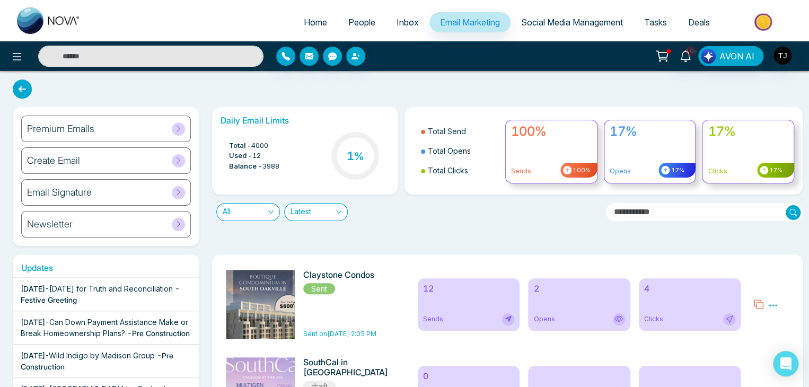
click at [404, 19] on span "Inbox" at bounding box center [408, 22] width 22 height 11
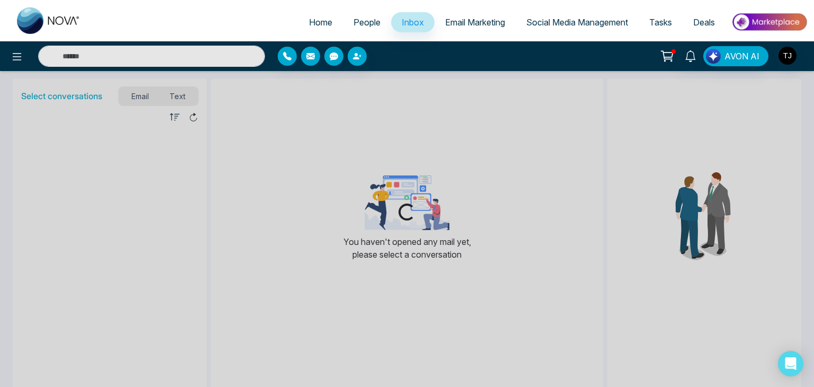
click at [365, 25] on span "People" at bounding box center [367, 22] width 27 height 11
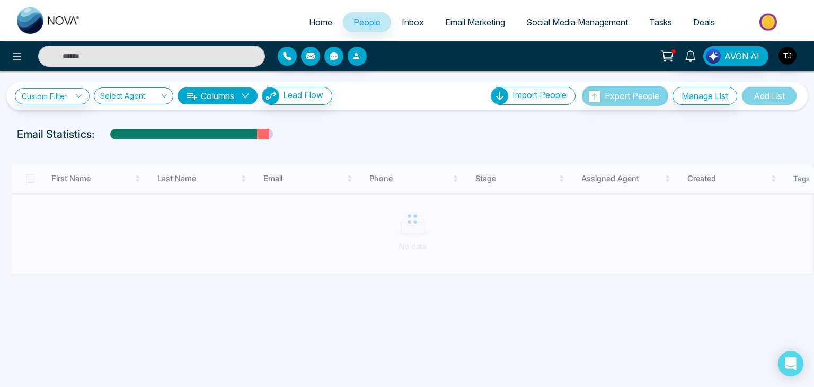
click at [309, 20] on span "Home" at bounding box center [320, 22] width 23 height 11
select select "*"
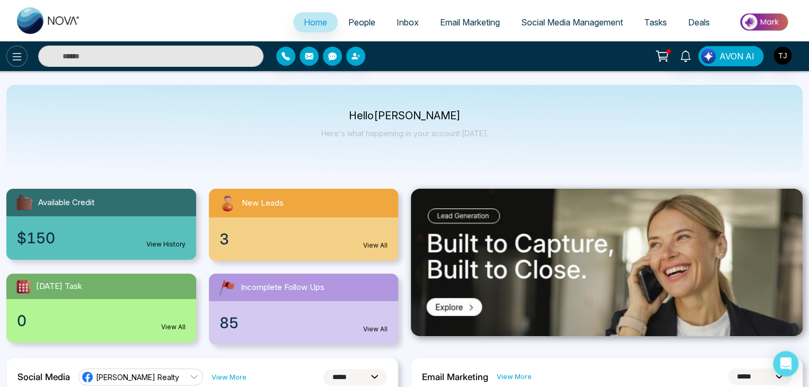
click at [21, 64] on button at bounding box center [16, 56] width 21 height 21
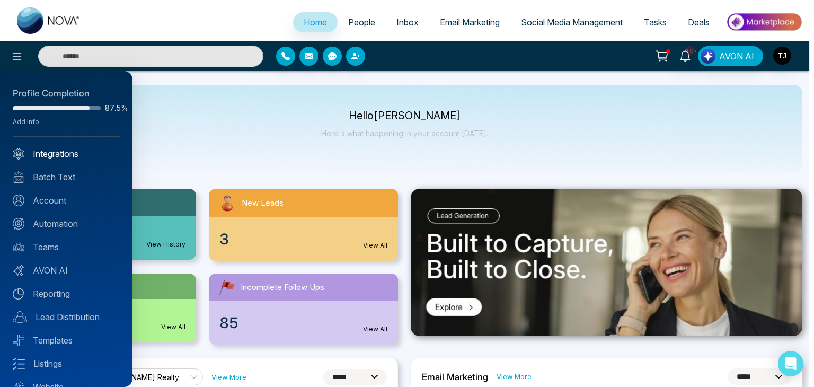
click at [97, 155] on link "Integrations" at bounding box center [66, 153] width 107 height 13
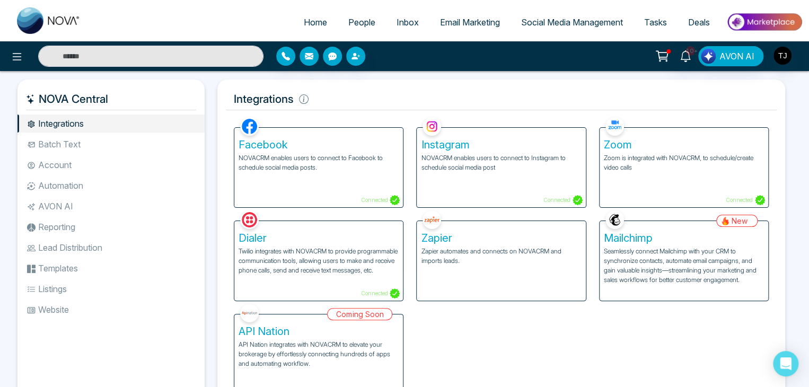
click at [102, 147] on li "Batch Text" at bounding box center [110, 144] width 187 height 18
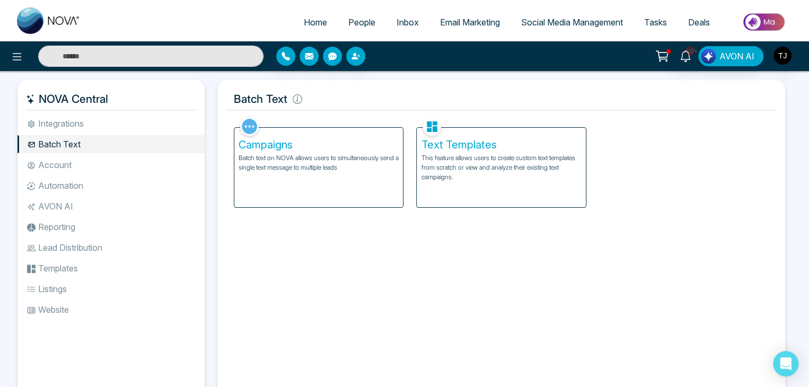
click at [99, 162] on li "Account" at bounding box center [110, 165] width 187 height 18
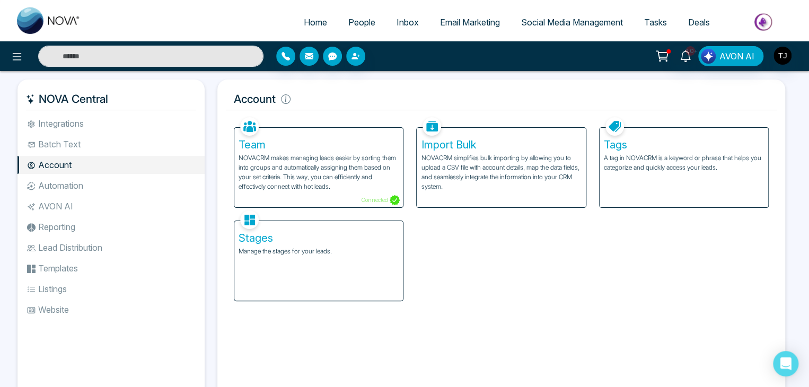
click at [100, 189] on li "Automation" at bounding box center [110, 186] width 187 height 18
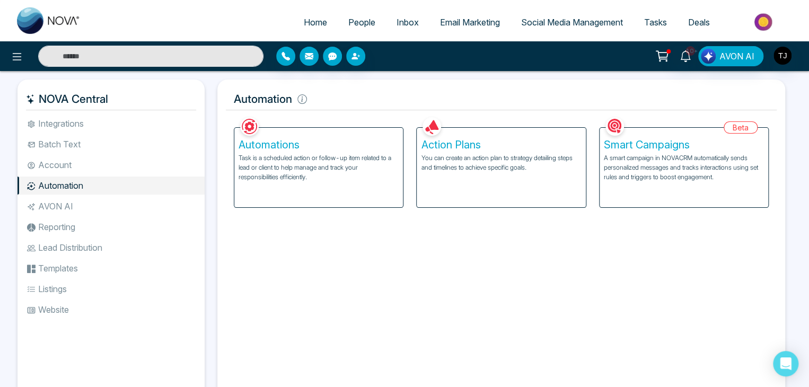
click at [104, 213] on li "AVON AI" at bounding box center [110, 206] width 187 height 18
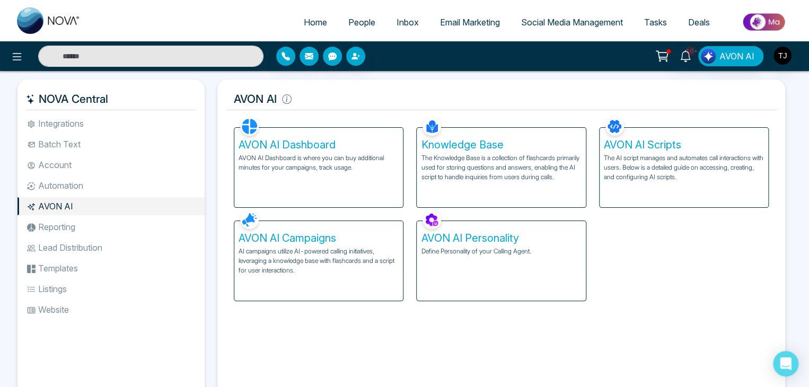
click at [136, 123] on li "Integrations" at bounding box center [110, 124] width 187 height 18
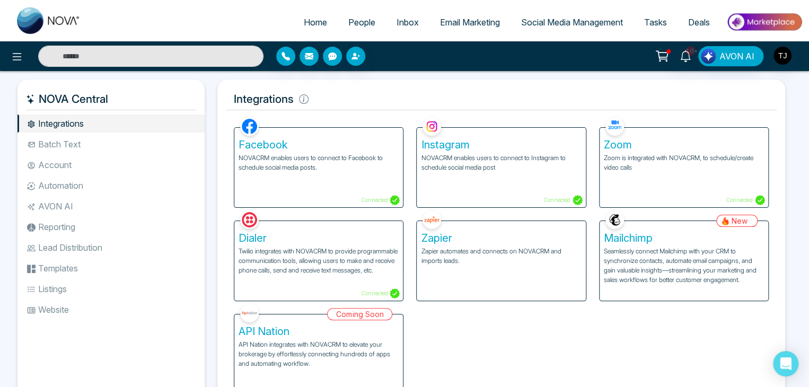
click at [316, 25] on span "Home" at bounding box center [315, 22] width 23 height 11
select select "*"
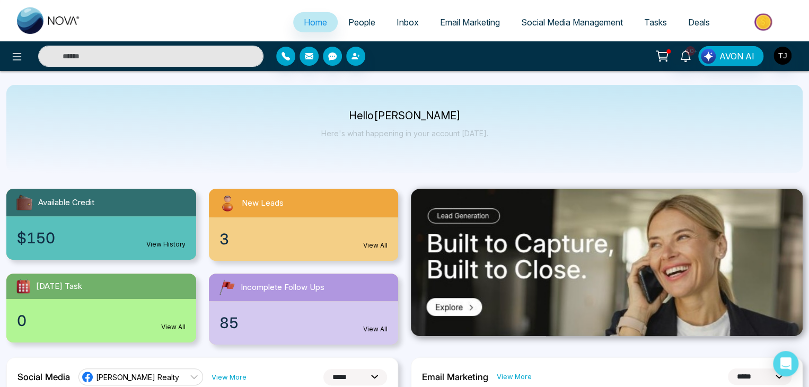
click at [336, 3] on div "Home People Inbox Email Marketing Social Media Management Tasks Deals" at bounding box center [404, 20] width 809 height 41
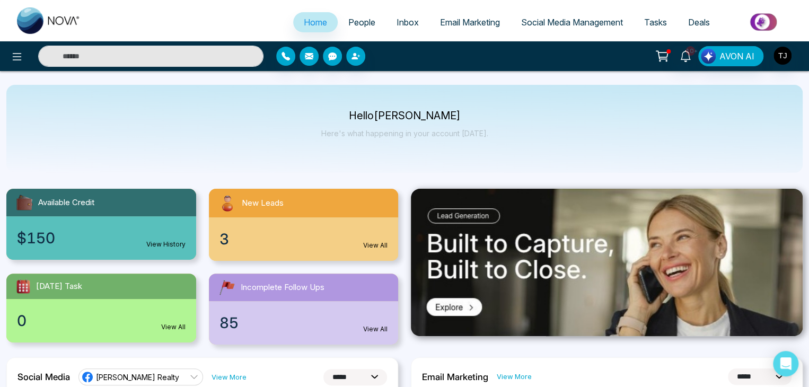
click at [478, 135] on p "Here's what happening in your account [DATE]." at bounding box center [404, 133] width 167 height 9
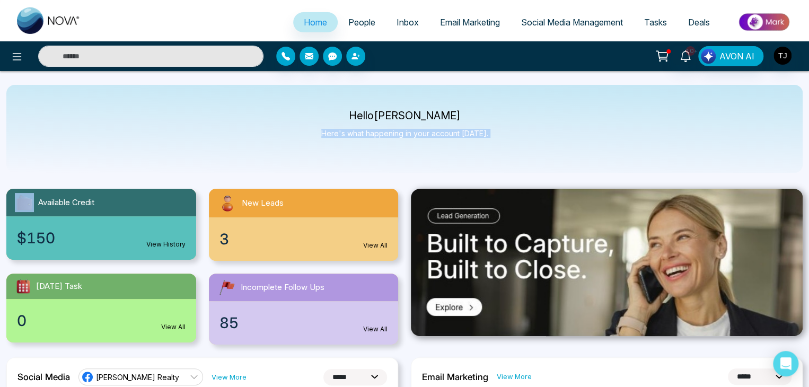
click at [486, 135] on div "Hello [PERSON_NAME] Here's what happening in your account [DATE]." at bounding box center [404, 129] width 796 height 88
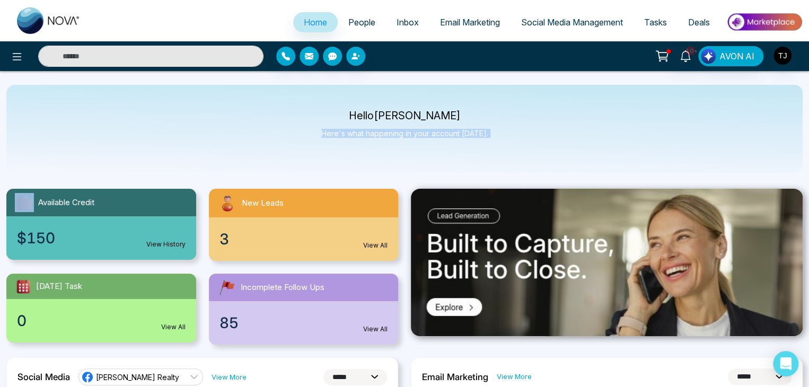
click at [486, 135] on div "Hello [PERSON_NAME] Here's what happening in your account [DATE]." at bounding box center [404, 129] width 796 height 88
drag, startPoint x: 486, startPoint y: 135, endPoint x: 356, endPoint y: 119, distance: 130.8
click at [356, 119] on div "Hello [PERSON_NAME] Here's what happening in your account [DATE]." at bounding box center [404, 129] width 796 height 88
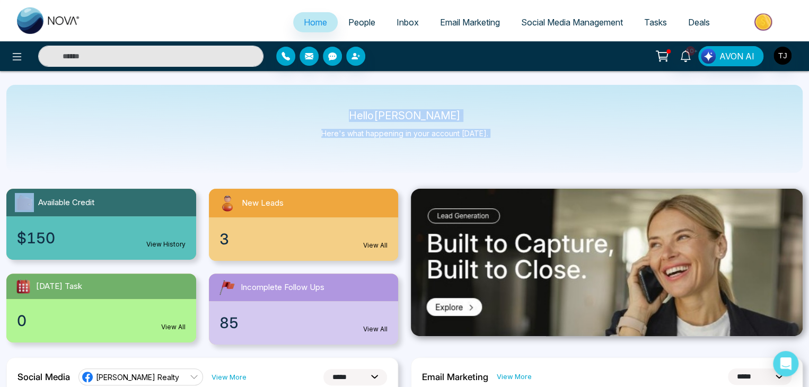
click at [356, 119] on p "Hello [PERSON_NAME]" at bounding box center [404, 115] width 167 height 9
drag, startPoint x: 356, startPoint y: 119, endPoint x: 526, endPoint y: 162, distance: 175.4
click at [526, 162] on div "Hello [PERSON_NAME] Here's what happening in your account [DATE]." at bounding box center [404, 129] width 796 height 88
drag, startPoint x: 526, startPoint y: 162, endPoint x: 361, endPoint y: 116, distance: 171.6
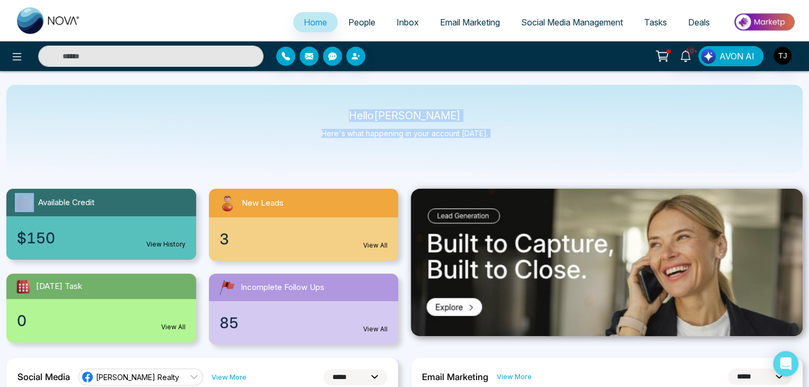
click at [361, 116] on div "Hello [PERSON_NAME] Here's what happening in your account [DATE]." at bounding box center [404, 129] width 796 height 88
click at [361, 116] on p "Hello [PERSON_NAME]" at bounding box center [404, 115] width 167 height 9
drag, startPoint x: 352, startPoint y: 115, endPoint x: 520, endPoint y: 138, distance: 169.2
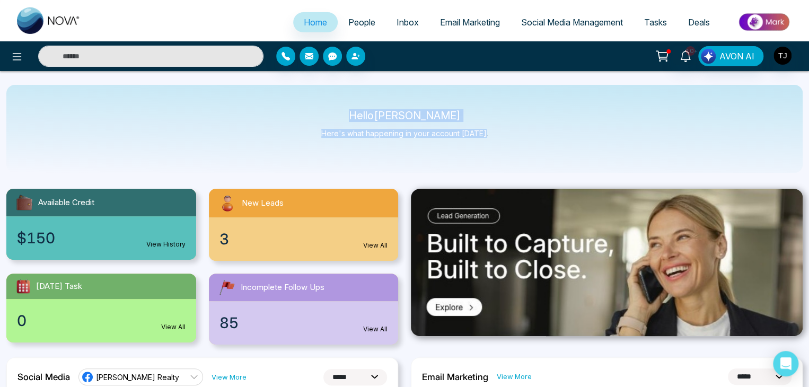
click at [520, 138] on div "Hello [PERSON_NAME] Here's what happening in your account [DATE]." at bounding box center [404, 129] width 796 height 88
drag, startPoint x: 520, startPoint y: 138, endPoint x: 346, endPoint y: 113, distance: 175.8
click at [346, 113] on div "Hello [PERSON_NAME] Here's what happening in your account [DATE]." at bounding box center [404, 129] width 796 height 88
click at [346, 113] on p "Hello [PERSON_NAME]" at bounding box center [404, 115] width 167 height 9
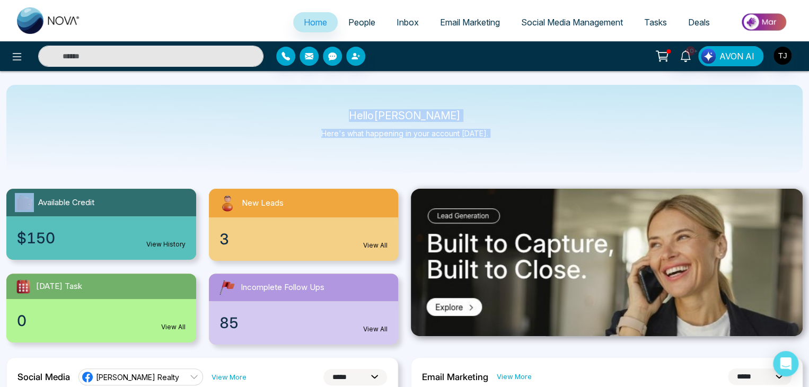
click at [346, 113] on p "Hello [PERSON_NAME]" at bounding box center [404, 115] width 167 height 9
drag, startPoint x: 346, startPoint y: 113, endPoint x: 497, endPoint y: 125, distance: 151.6
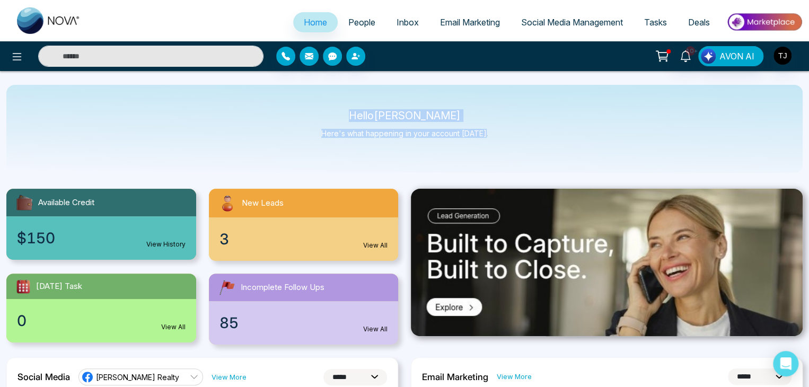
click at [497, 125] on div "Hello [PERSON_NAME] Here's what happening in your account [DATE]." at bounding box center [404, 129] width 796 height 88
drag, startPoint x: 497, startPoint y: 125, endPoint x: 347, endPoint y: 111, distance: 150.6
click at [347, 111] on div "Hello [PERSON_NAME] Here's what happening in your account [DATE]." at bounding box center [404, 129] width 796 height 88
click at [347, 111] on p "Hello [PERSON_NAME]" at bounding box center [404, 115] width 167 height 9
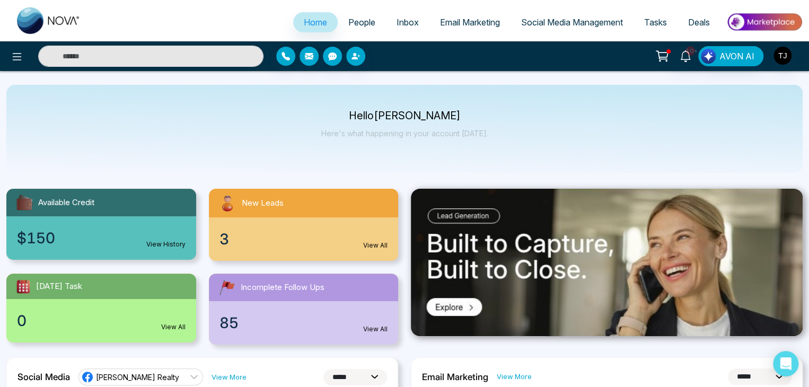
drag, startPoint x: 347, startPoint y: 111, endPoint x: 371, endPoint y: 112, distance: 24.4
click at [361, 111] on p "Hello [PERSON_NAME]" at bounding box center [404, 115] width 167 height 9
click at [357, 115] on p "Hello [PERSON_NAME]" at bounding box center [404, 115] width 167 height 9
drag, startPoint x: 357, startPoint y: 115, endPoint x: 523, endPoint y: 136, distance: 167.8
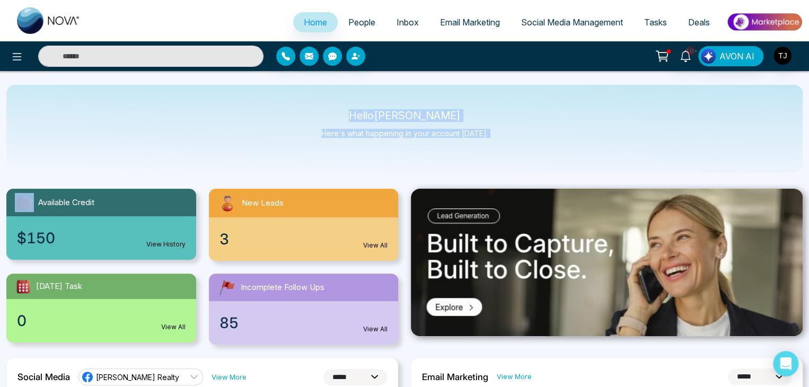
click at [523, 136] on div "Hello [PERSON_NAME] Here's what happening in your account [DATE]." at bounding box center [404, 129] width 796 height 88
drag, startPoint x: 509, startPoint y: 117, endPoint x: 335, endPoint y: 119, distance: 173.9
click at [335, 119] on div "Hello [PERSON_NAME] Here's what happening in your account [DATE]." at bounding box center [404, 129] width 796 height 88
click at [335, 119] on p "Hello [PERSON_NAME]" at bounding box center [404, 115] width 167 height 9
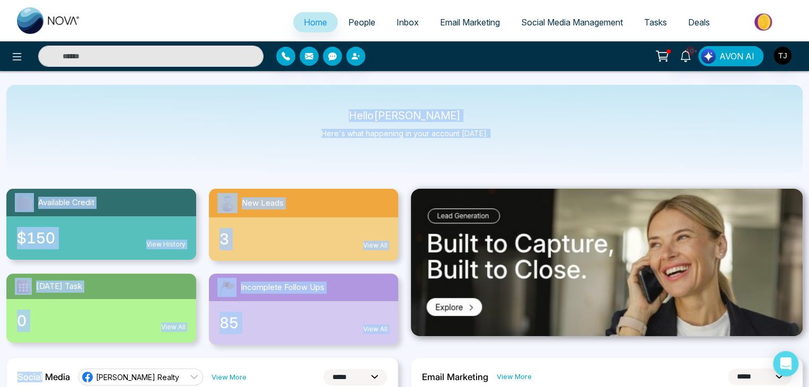
drag, startPoint x: 335, startPoint y: 119, endPoint x: 496, endPoint y: 173, distance: 170.4
click at [473, 156] on div "Hello [PERSON_NAME] Here's what happening in your account [DATE]." at bounding box center [404, 129] width 796 height 88
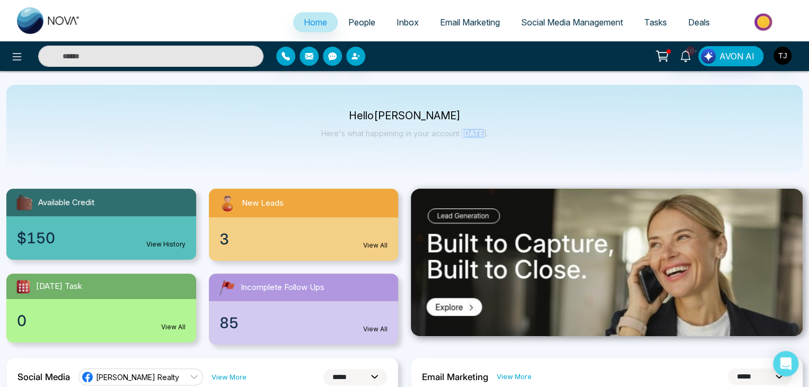
click at [473, 156] on div "Hello [PERSON_NAME] Here's what happening in your account [DATE]." at bounding box center [404, 129] width 796 height 88
drag, startPoint x: 473, startPoint y: 156, endPoint x: 386, endPoint y: 127, distance: 91.9
click at [386, 127] on div "Hello [PERSON_NAME] Here's what happening in your account [DATE]." at bounding box center [404, 129] width 796 height 88
click at [359, 119] on p "Hello [PERSON_NAME]" at bounding box center [404, 115] width 167 height 9
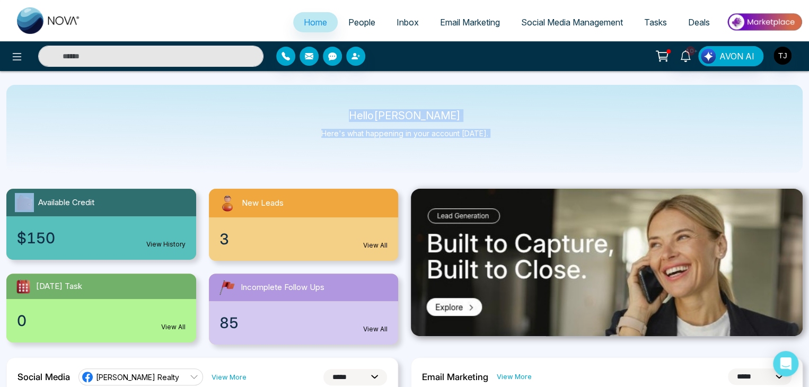
drag, startPoint x: 359, startPoint y: 119, endPoint x: 490, endPoint y: 155, distance: 136.2
click at [490, 155] on div "Hello [PERSON_NAME] Here's what happening in your account [DATE]." at bounding box center [404, 129] width 796 height 88
drag, startPoint x: 490, startPoint y: 155, endPoint x: 354, endPoint y: 118, distance: 141.1
click at [354, 118] on div "Hello [PERSON_NAME] Here's what happening in your account [DATE]." at bounding box center [404, 129] width 796 height 88
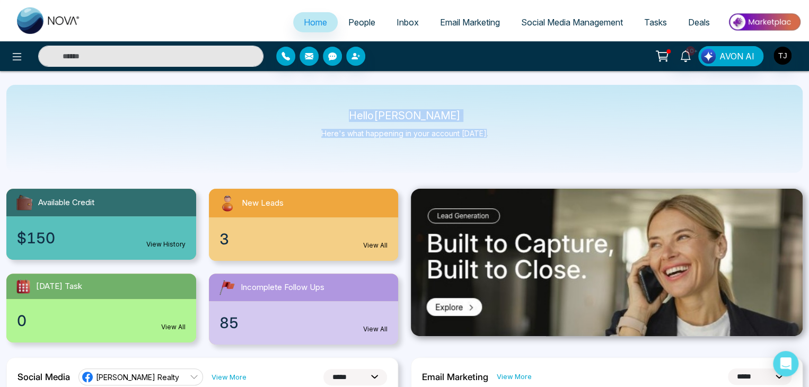
click at [354, 118] on p "Hello [PERSON_NAME]" at bounding box center [404, 115] width 167 height 9
drag, startPoint x: 354, startPoint y: 118, endPoint x: 505, endPoint y: 141, distance: 152.3
click at [505, 141] on div "Hello [PERSON_NAME] Here's what happening in your account [DATE]." at bounding box center [404, 129] width 796 height 88
click at [492, 129] on div "Hello [PERSON_NAME] Here's what happening in your account [DATE]." at bounding box center [404, 129] width 796 height 88
drag, startPoint x: 492, startPoint y: 129, endPoint x: 324, endPoint y: 114, distance: 168.7
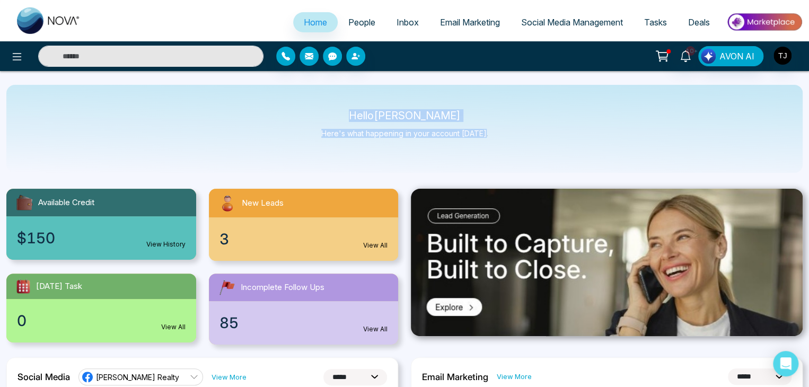
click at [324, 114] on div "Hello [PERSON_NAME] Here's what happening in your account [DATE]." at bounding box center [404, 129] width 796 height 88
click at [324, 114] on p "Hello [PERSON_NAME]" at bounding box center [404, 115] width 167 height 9
drag, startPoint x: 324, startPoint y: 114, endPoint x: 485, endPoint y: 142, distance: 163.1
click at [485, 142] on div "Hello [PERSON_NAME] Here's what happening in your account [DATE]." at bounding box center [404, 129] width 796 height 88
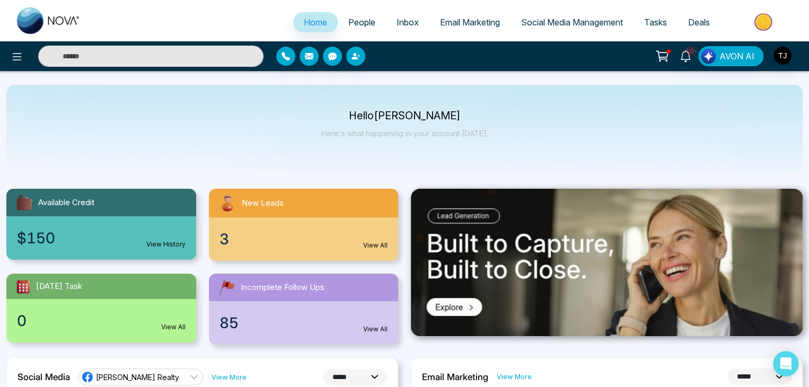
click at [485, 142] on div "Hello [PERSON_NAME] Here's what happening in your account [DATE]." at bounding box center [404, 129] width 796 height 88
click at [20, 44] on div "10+ AVON AI" at bounding box center [404, 56] width 809 height 30
click at [22, 50] on icon at bounding box center [17, 56] width 13 height 13
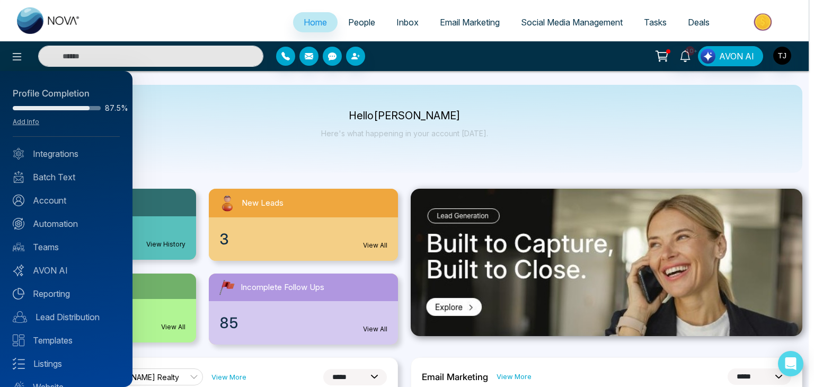
click at [227, 147] on div at bounding box center [407, 193] width 814 height 387
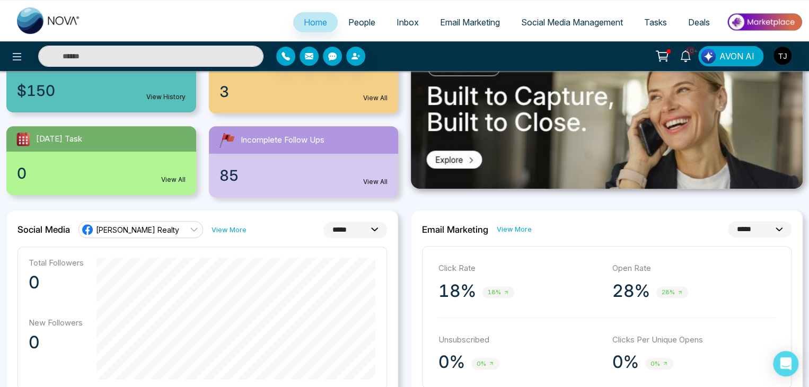
scroll to position [148, 0]
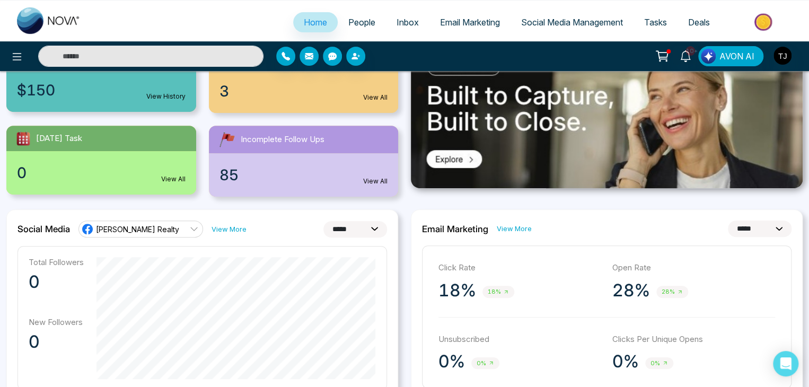
click at [375, 226] on select "**********" at bounding box center [355, 229] width 64 height 16
click at [323, 221] on select "**********" at bounding box center [355, 229] width 64 height 16
click at [377, 232] on select "**********" at bounding box center [355, 229] width 64 height 16
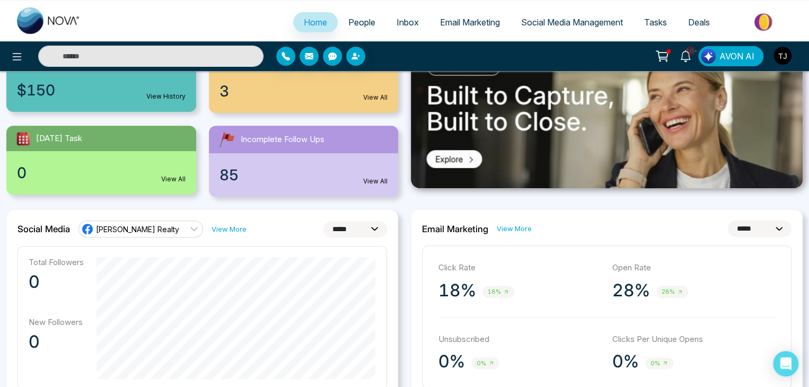
click at [323, 221] on select "**********" at bounding box center [355, 229] width 64 height 16
click at [386, 231] on select "**********" at bounding box center [355, 229] width 64 height 16
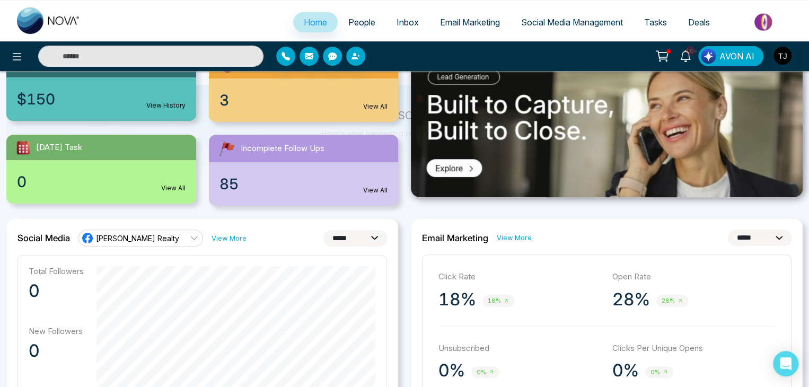
scroll to position [0, 0]
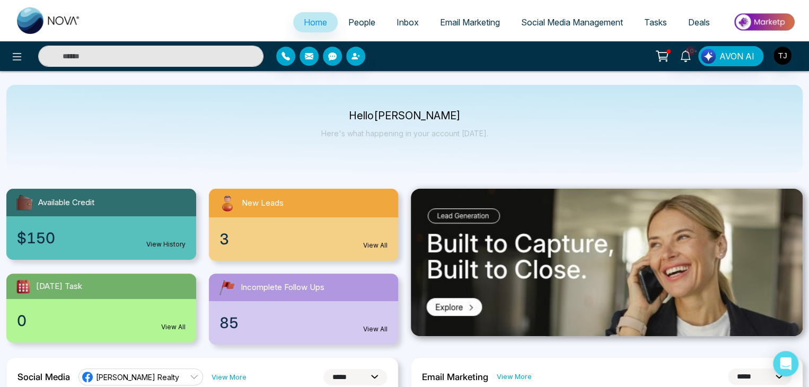
click at [485, 132] on div "Hello [PERSON_NAME] Here's what happening in your account [DATE]." at bounding box center [404, 129] width 796 height 88
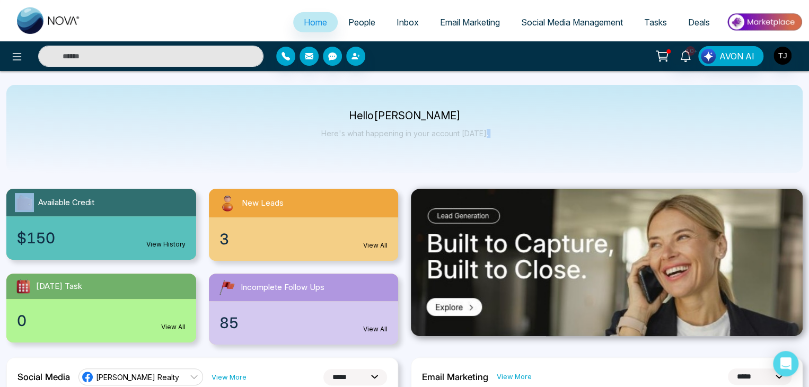
click at [485, 132] on div "Hello [PERSON_NAME] Here's what happening in your account [DATE]." at bounding box center [404, 129] width 796 height 88
drag, startPoint x: 485, startPoint y: 132, endPoint x: 521, endPoint y: 120, distance: 37.9
click at [521, 120] on div "Hello [PERSON_NAME] Here's what happening in your account [DATE]." at bounding box center [404, 129] width 796 height 88
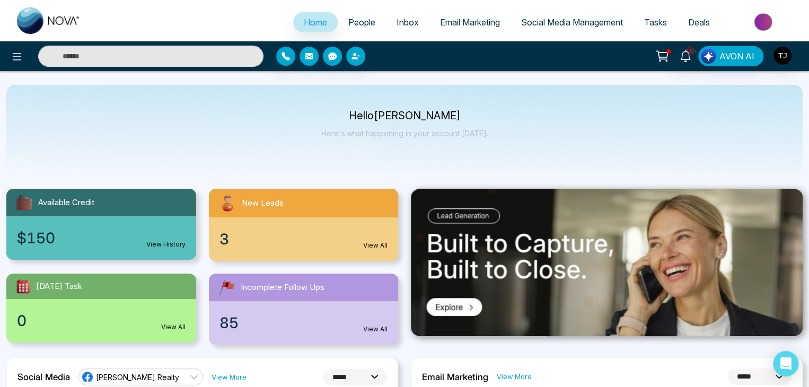
drag, startPoint x: 474, startPoint y: 138, endPoint x: 378, endPoint y: 106, distance: 101.4
drag, startPoint x: 378, startPoint y: 106, endPoint x: 346, endPoint y: 110, distance: 32.1
click at [346, 110] on div "Hello [PERSON_NAME] Here's what happening in your account [DATE]." at bounding box center [404, 129] width 796 height 88
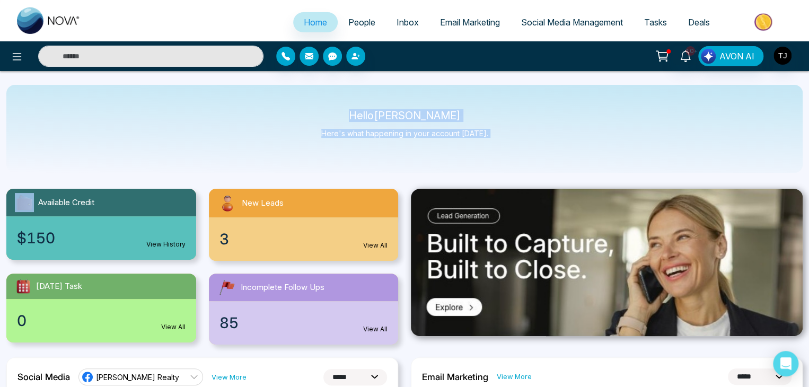
drag, startPoint x: 346, startPoint y: 110, endPoint x: 523, endPoint y: 127, distance: 177.9
click at [523, 127] on div "Hello [PERSON_NAME] Here's what happening in your account [DATE]." at bounding box center [404, 129] width 796 height 88
click at [509, 120] on div "Hello [PERSON_NAME] Here's what happening in your account [DATE]." at bounding box center [404, 129] width 796 height 88
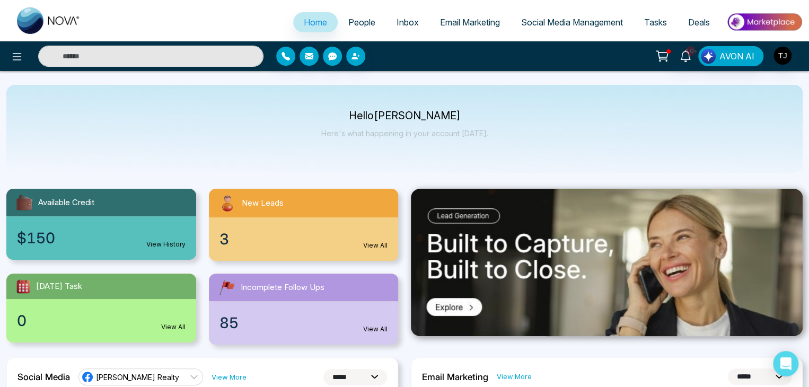
click at [365, 19] on span "People" at bounding box center [361, 22] width 27 height 11
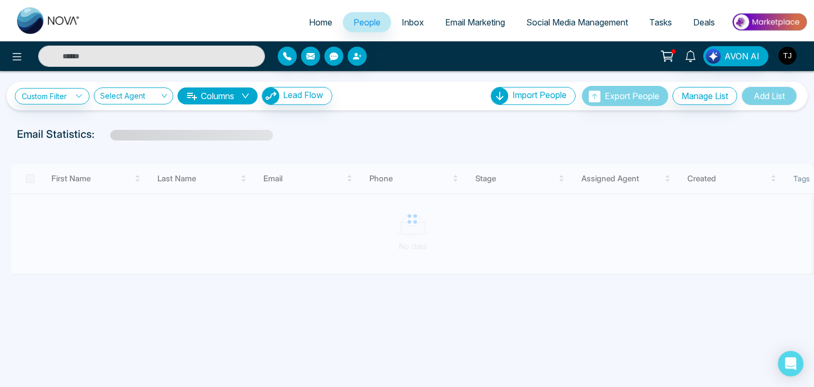
click at [380, 19] on link "People" at bounding box center [367, 22] width 48 height 20
click at [328, 17] on link "Home" at bounding box center [321, 22] width 45 height 20
select select "*"
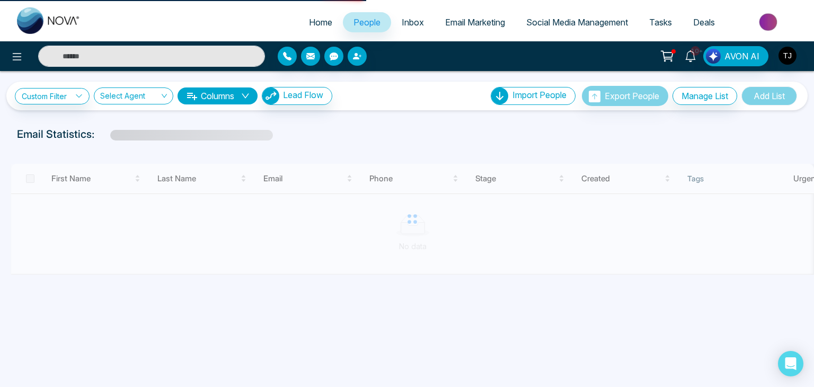
select select "*"
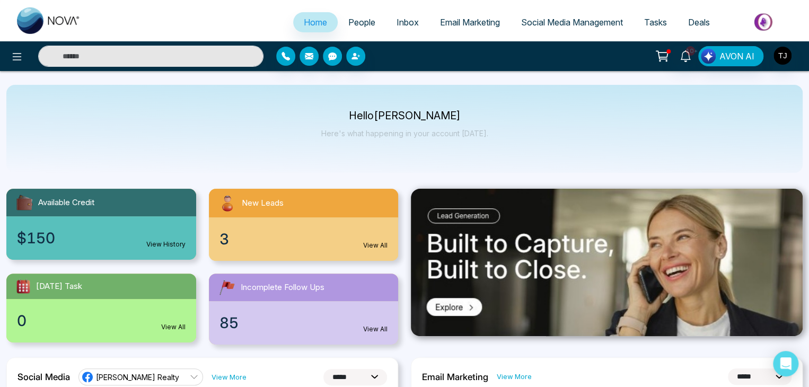
select select "*"
click at [87, 39] on ul at bounding box center [48, 20] width 85 height 41
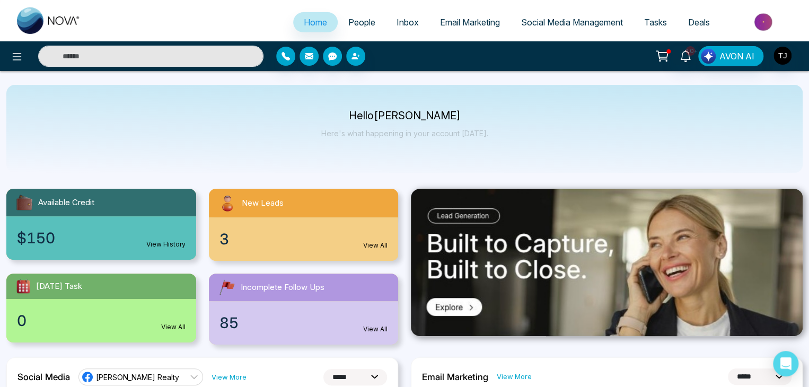
click at [293, 105] on div "Hello [PERSON_NAME] Here's what happening in your account [DATE]." at bounding box center [404, 129] width 796 height 88
click at [362, 24] on span "People" at bounding box center [361, 22] width 27 height 11
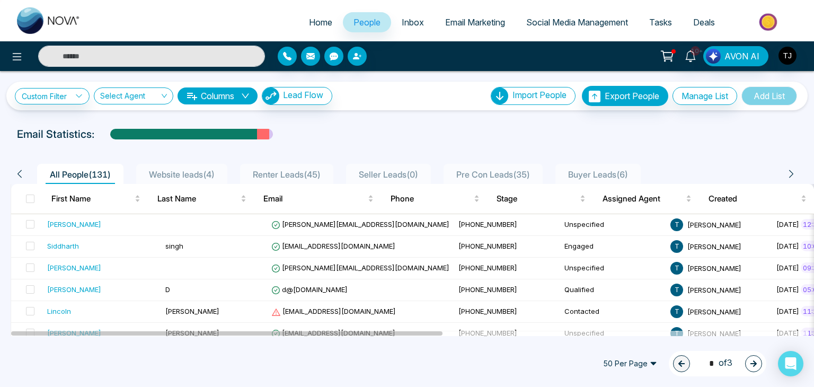
click at [318, 27] on span "Home" at bounding box center [320, 22] width 23 height 11
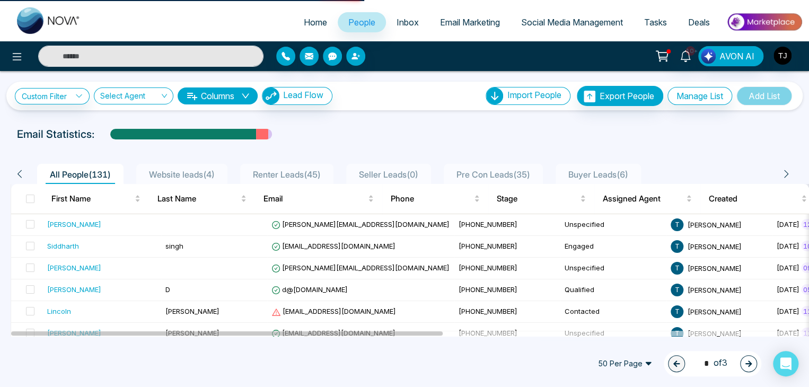
select select "*"
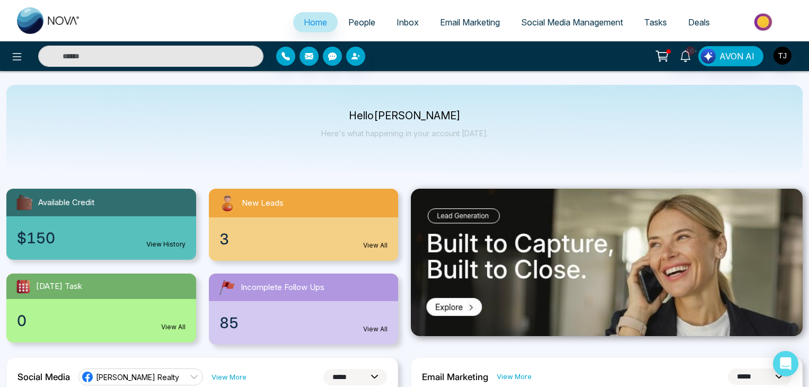
select select "*"
click at [199, 45] on div "10+ AVON AI" at bounding box center [404, 56] width 809 height 30
